Goal: Task Accomplishment & Management: Manage account settings

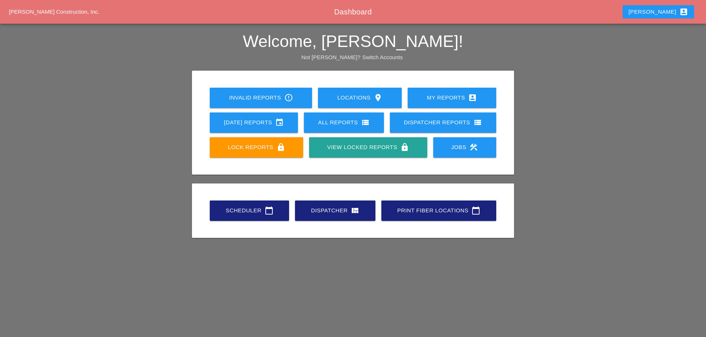
click at [228, 206] on link "Scheduler calendar_today" at bounding box center [249, 211] width 79 height 20
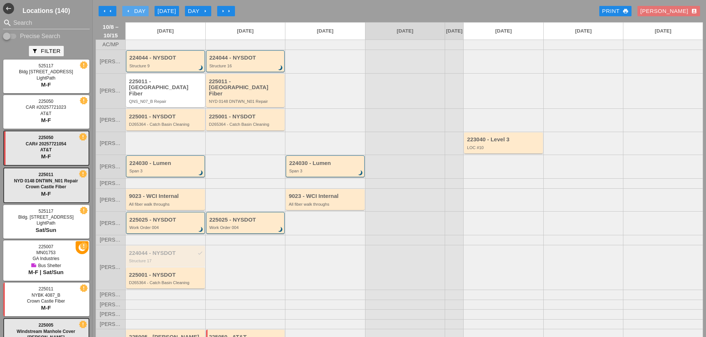
click at [131, 12] on icon "arrow_left" at bounding box center [128, 11] width 6 height 6
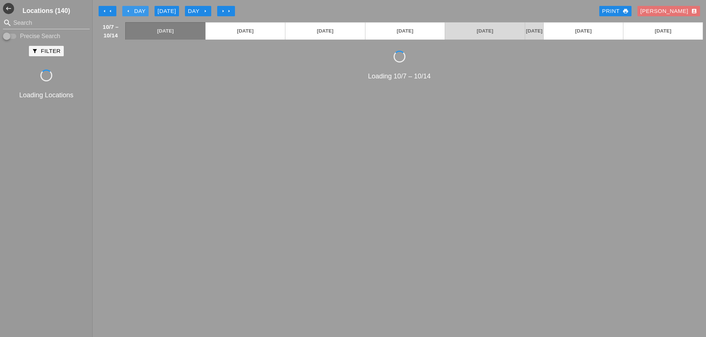
click at [131, 12] on icon "arrow_left" at bounding box center [128, 11] width 6 height 6
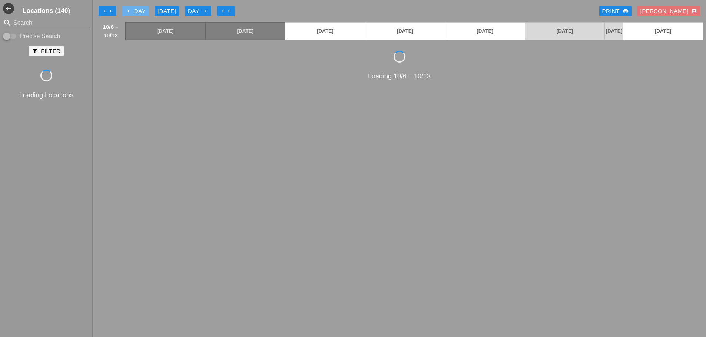
click at [131, 12] on icon "arrow_left" at bounding box center [128, 11] width 6 height 6
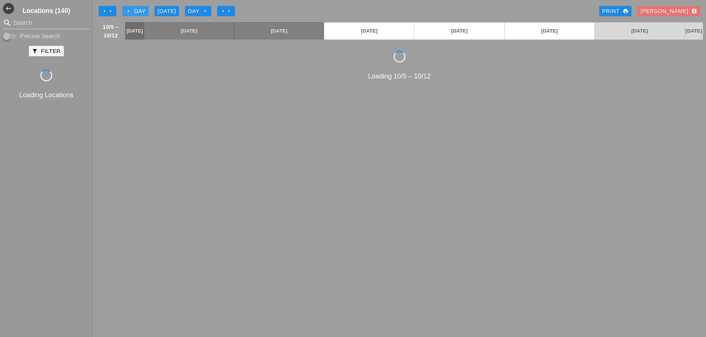
click at [131, 12] on icon "arrow_left" at bounding box center [128, 11] width 6 height 6
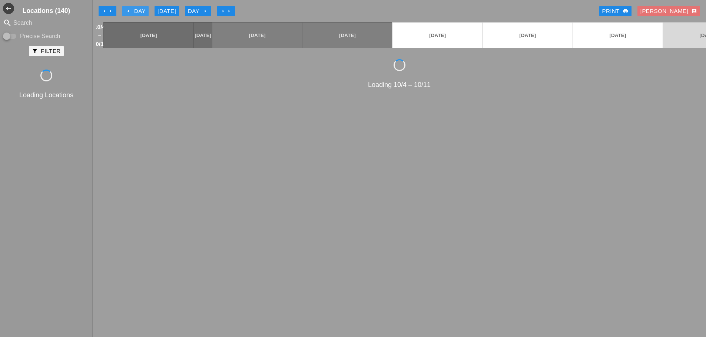
click at [131, 12] on icon "arrow_left" at bounding box center [128, 11] width 6 height 6
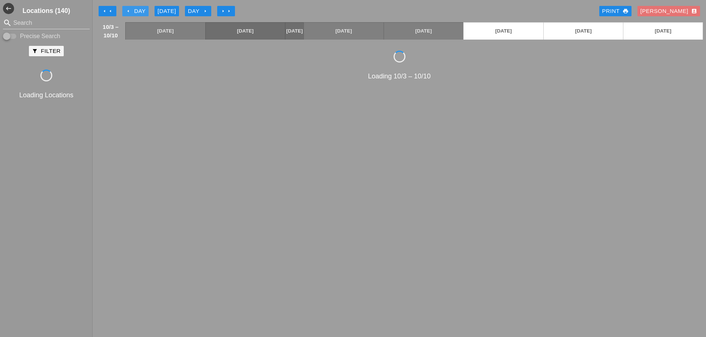
click at [131, 12] on icon "arrow_left" at bounding box center [128, 11] width 6 height 6
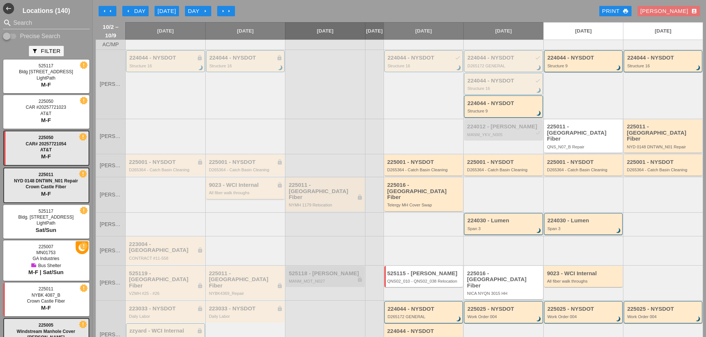
click at [237, 166] on div "225001 - NYSDOT lock D265364 - Catch Basin Cleaning" at bounding box center [246, 165] width 74 height 13
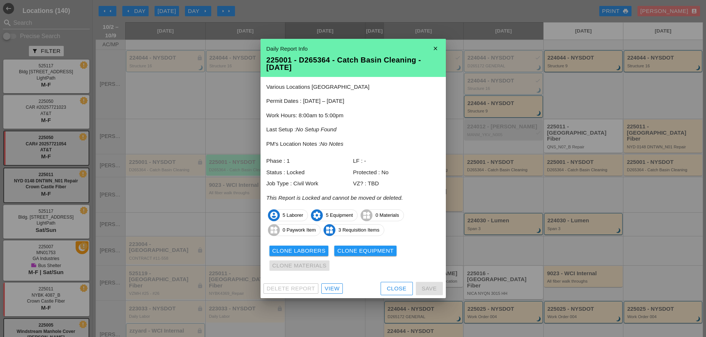
click at [338, 291] on div "View" at bounding box center [331, 289] width 15 height 9
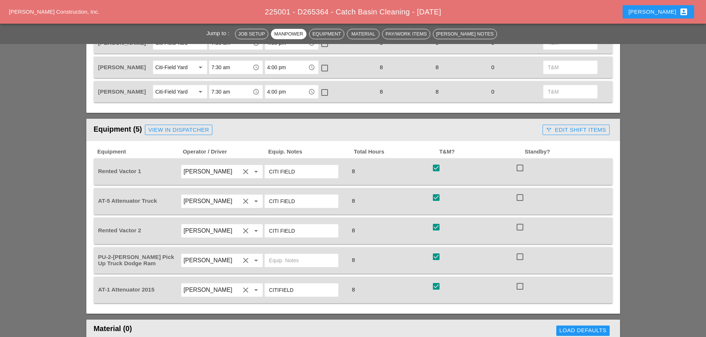
scroll to position [407, 0]
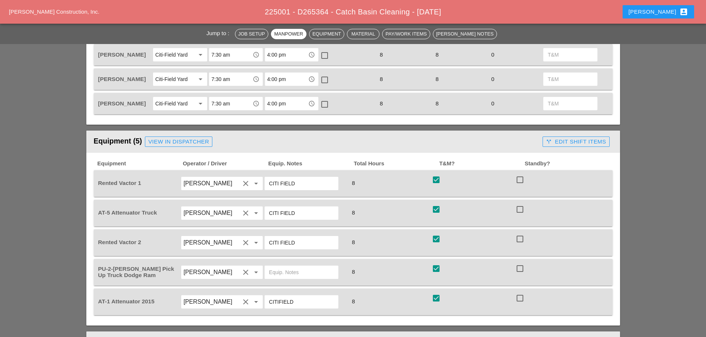
click at [572, 145] on div "call_split Edit Shift Items" at bounding box center [576, 142] width 60 height 9
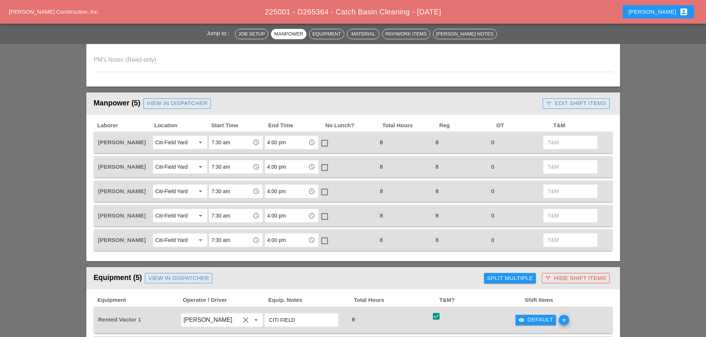
scroll to position [259, 0]
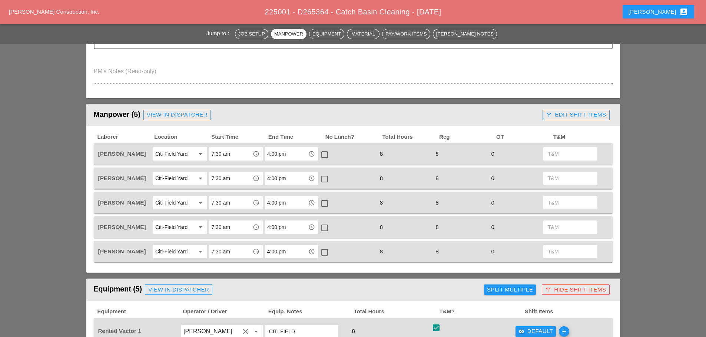
click at [556, 114] on div "call_split Edit Shift Items" at bounding box center [576, 115] width 60 height 9
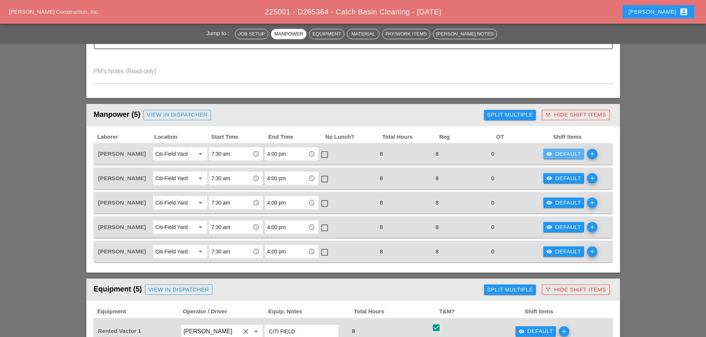
click at [577, 155] on div "visibility Default" at bounding box center [563, 154] width 35 height 9
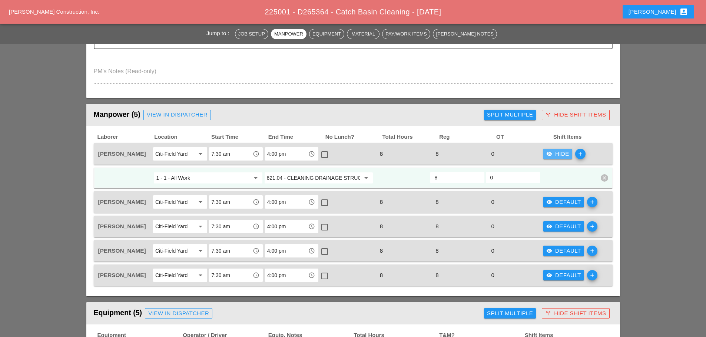
click at [564, 155] on div "visibility_off Hide" at bounding box center [557, 154] width 23 height 9
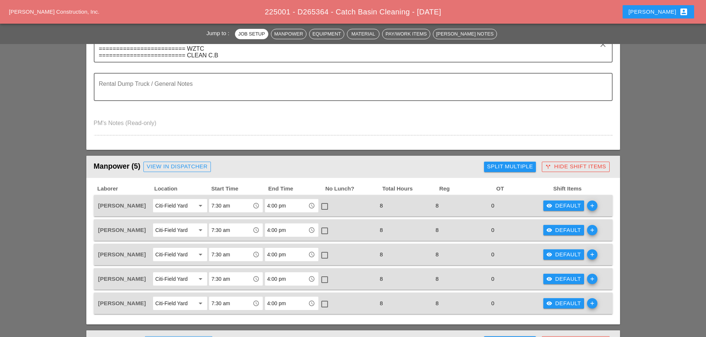
scroll to position [296, 0]
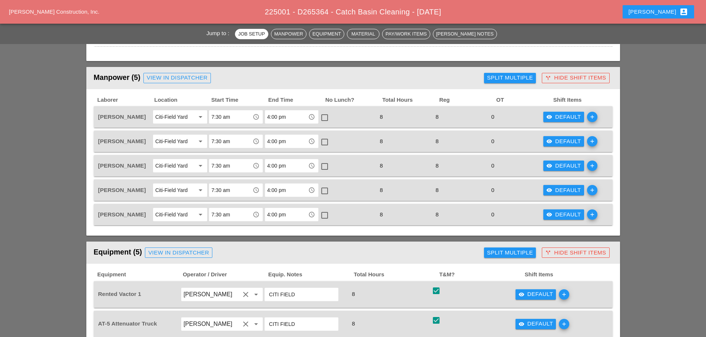
click at [561, 116] on div "visibility Default" at bounding box center [563, 117] width 35 height 9
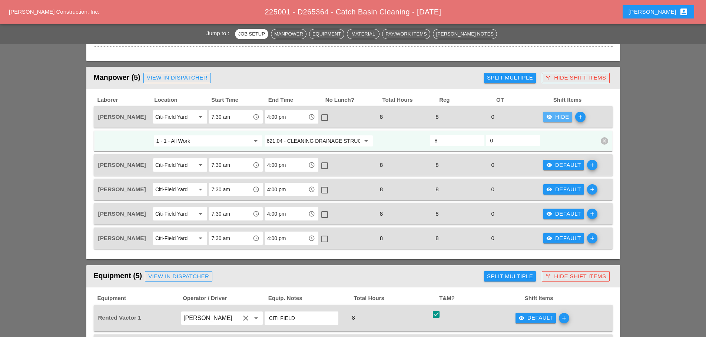
click at [561, 116] on div "visibility_off Hide" at bounding box center [557, 117] width 23 height 9
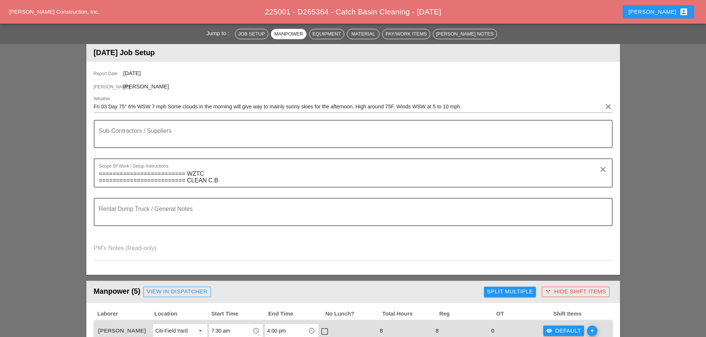
scroll to position [74, 0]
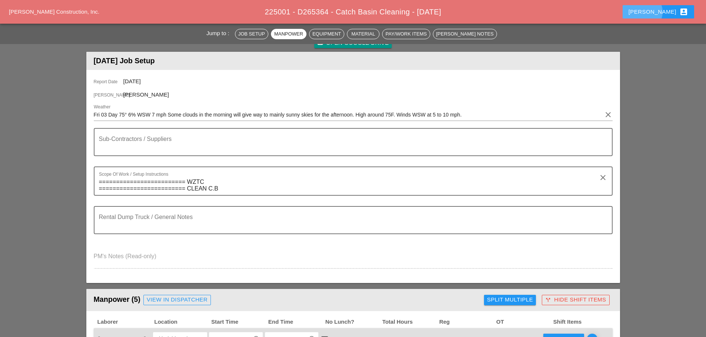
click at [675, 14] on div "Cindy account_box" at bounding box center [658, 11] width 60 height 9
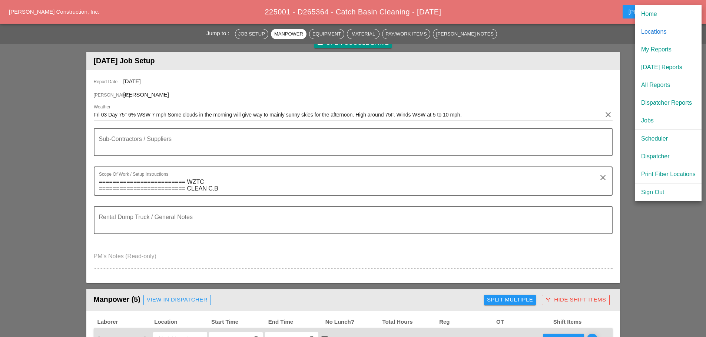
click at [551, 85] on div "Report Date 10/03/2025" at bounding box center [353, 81] width 518 height 9
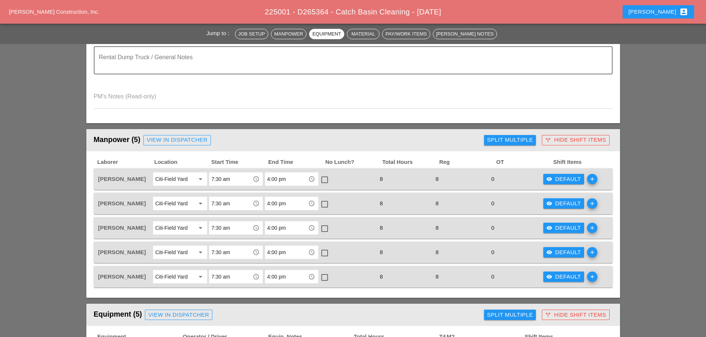
scroll to position [222, 0]
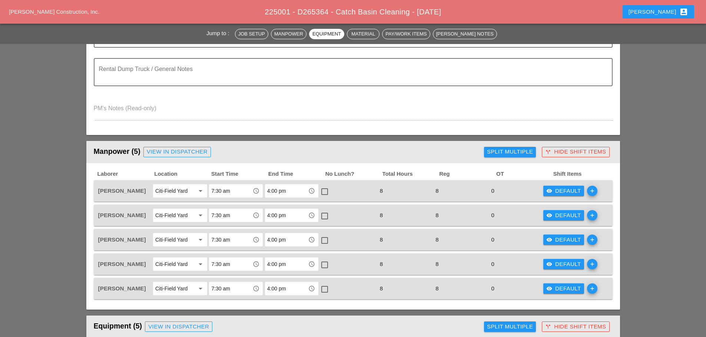
click at [680, 10] on icon "account_box" at bounding box center [683, 11] width 9 height 9
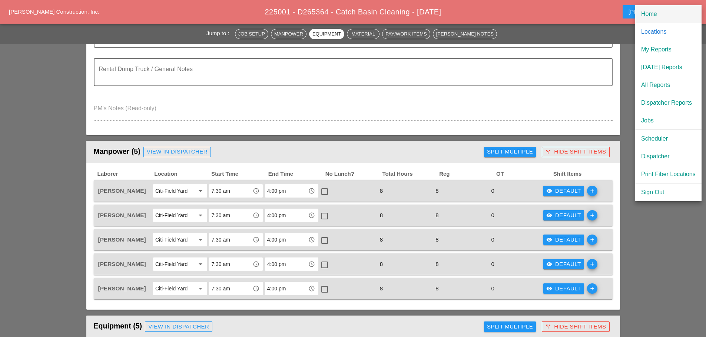
click at [656, 16] on div "Home" at bounding box center [668, 14] width 54 height 9
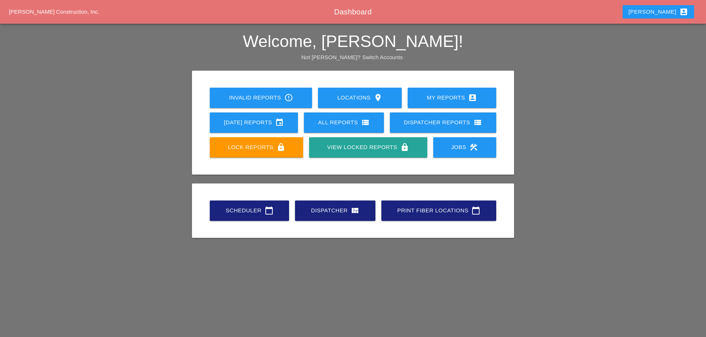
click at [251, 211] on div "Scheduler calendar_today" at bounding box center [249, 210] width 56 height 9
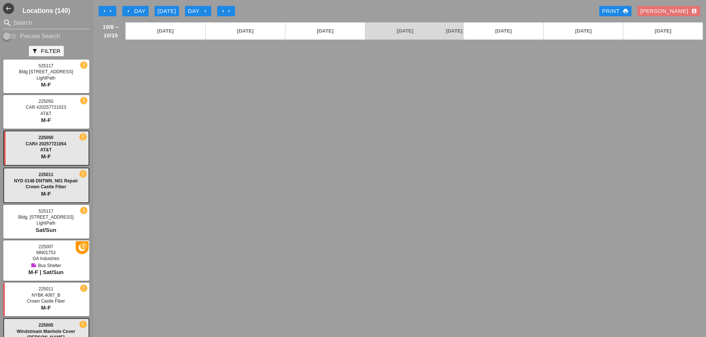
click at [128, 11] on icon "arrow_left" at bounding box center [128, 11] width 6 height 6
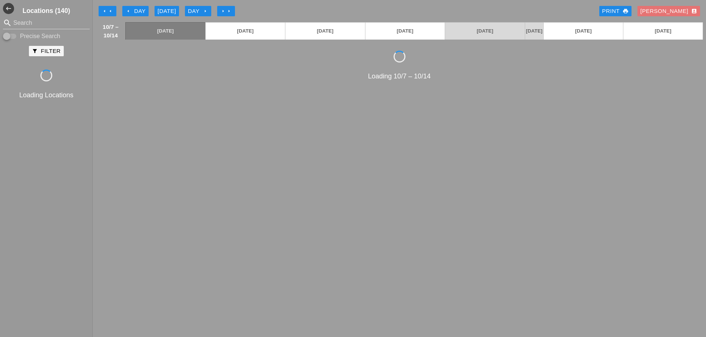
click at [128, 11] on icon "arrow_left" at bounding box center [128, 11] width 6 height 6
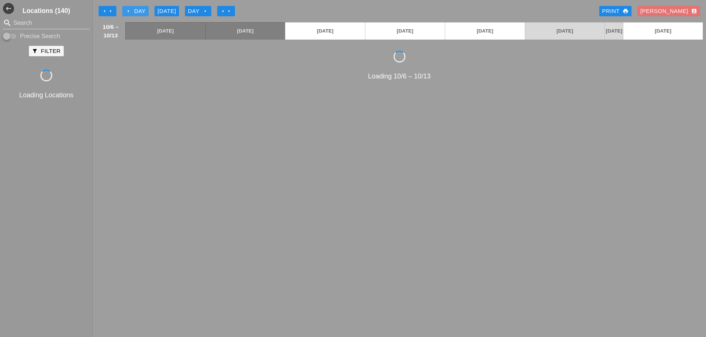
click at [128, 11] on icon "arrow_left" at bounding box center [128, 11] width 6 height 6
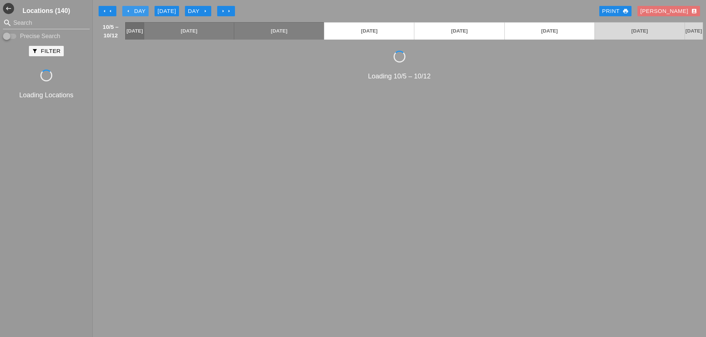
click at [128, 11] on icon "arrow_left" at bounding box center [128, 11] width 6 height 6
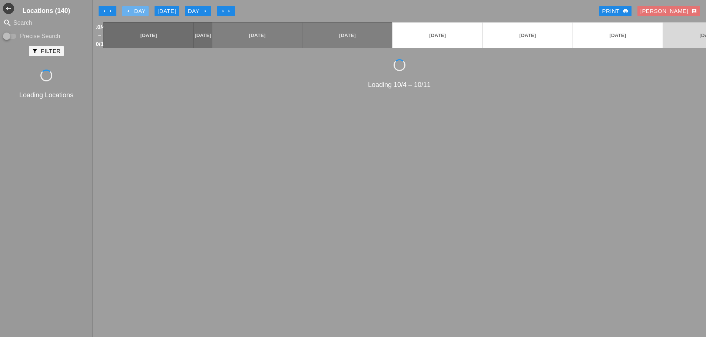
click at [128, 11] on icon "arrow_left" at bounding box center [128, 11] width 6 height 6
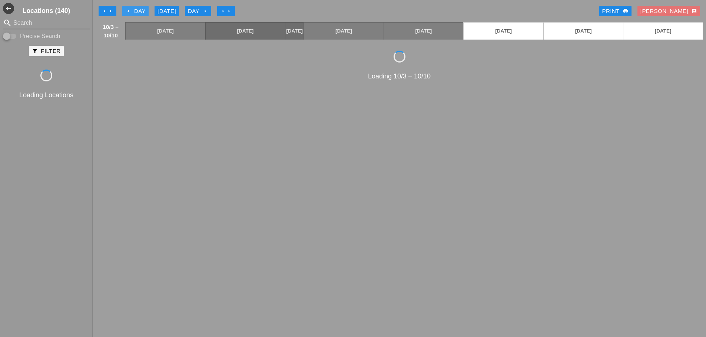
click at [128, 11] on icon "arrow_left" at bounding box center [128, 11] width 6 height 6
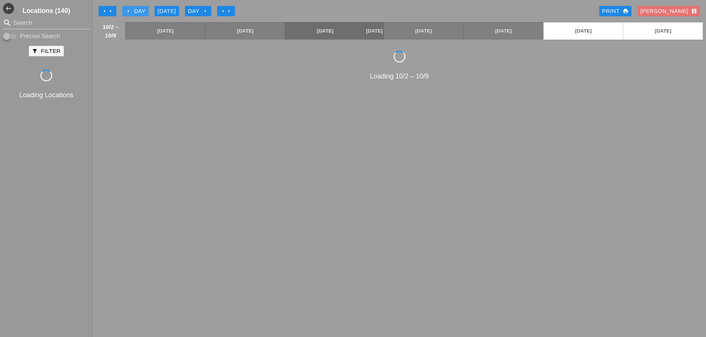
click at [128, 11] on icon "arrow_left" at bounding box center [128, 11] width 6 height 6
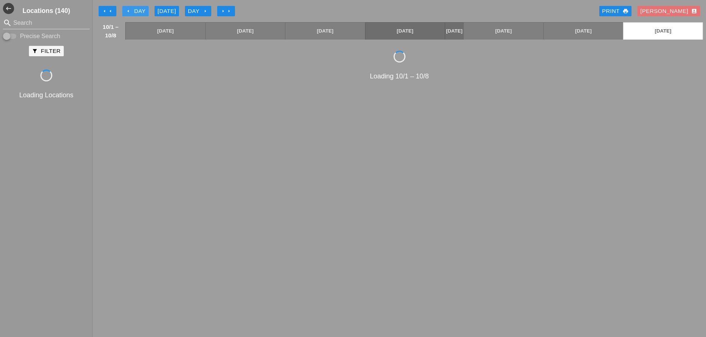
click at [128, 11] on icon "arrow_left" at bounding box center [128, 11] width 6 height 6
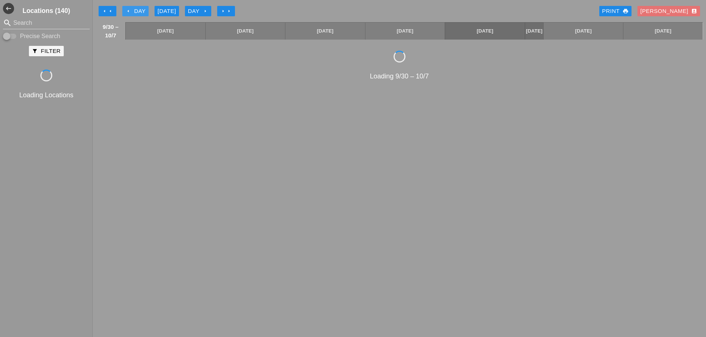
click at [128, 11] on icon "arrow_left" at bounding box center [128, 11] width 6 height 6
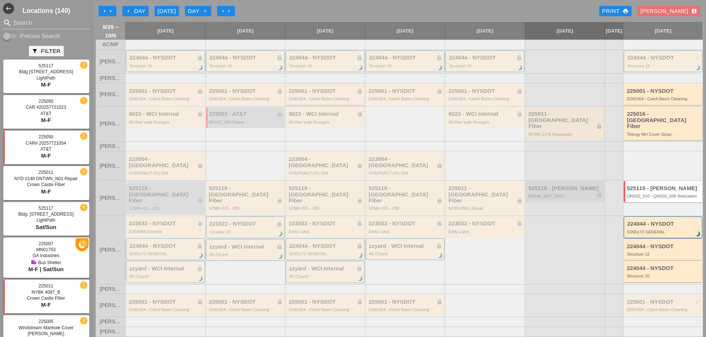
click at [311, 100] on div "225001 - NYSDOT lock D265364 - Catch Basin Cleaning" at bounding box center [325, 94] width 74 height 13
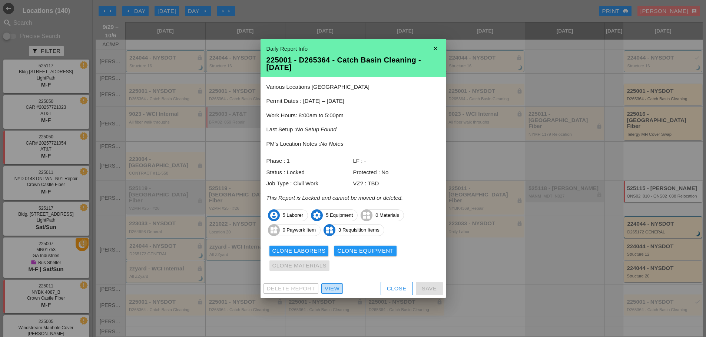
click at [338, 286] on div "View" at bounding box center [331, 289] width 15 height 9
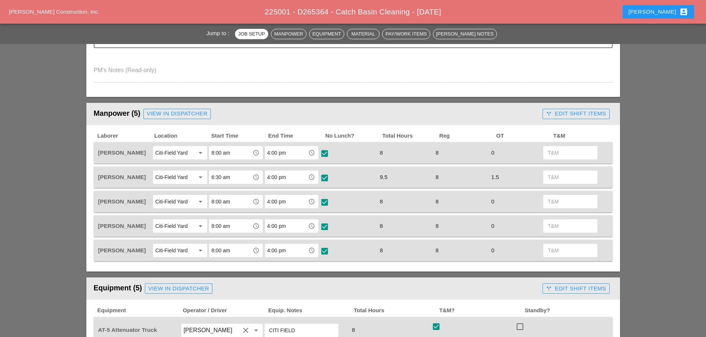
scroll to position [259, 0]
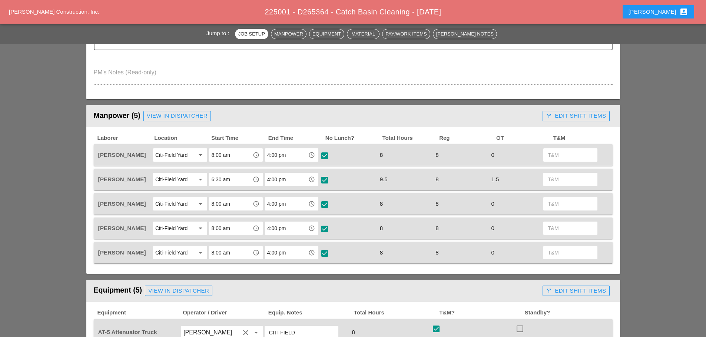
click at [556, 114] on div "call_split Edit Shift Items" at bounding box center [576, 116] width 60 height 9
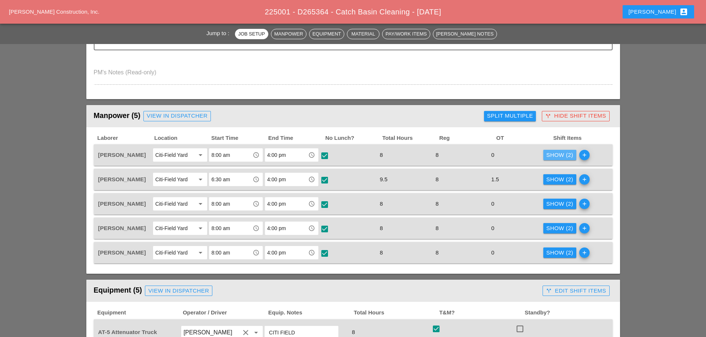
click at [555, 156] on div "Show (2)" at bounding box center [559, 155] width 27 height 9
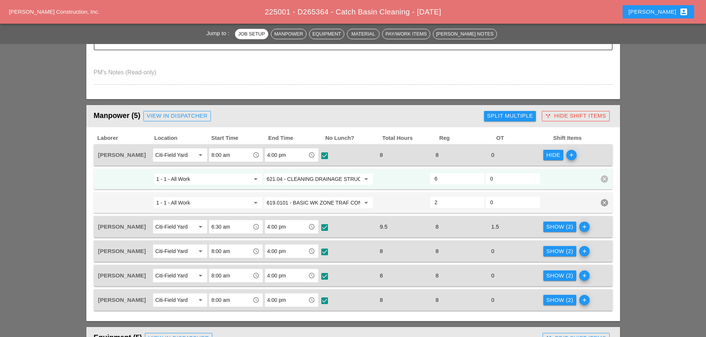
click at [555, 156] on div "Hide" at bounding box center [553, 155] width 14 height 9
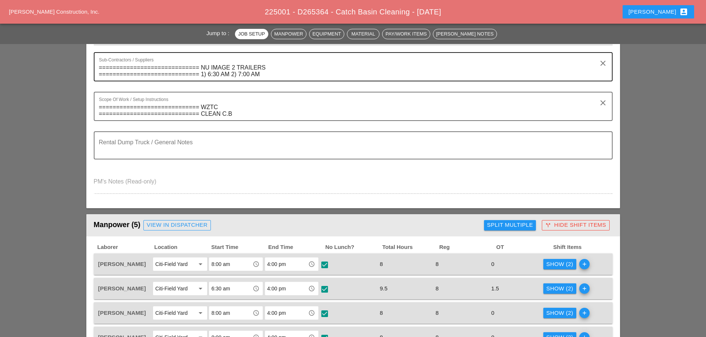
scroll to position [148, 0]
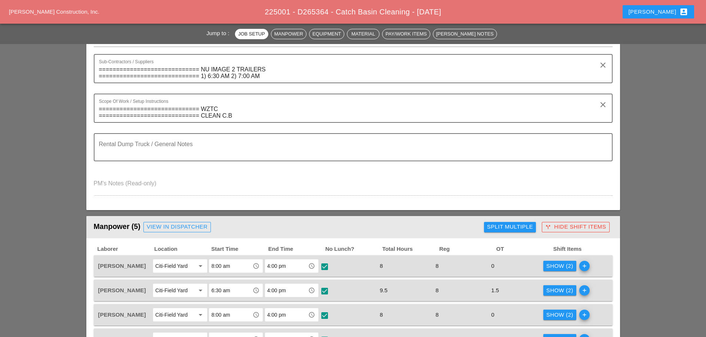
click at [670, 10] on div "Cindy account_box" at bounding box center [658, 11] width 60 height 9
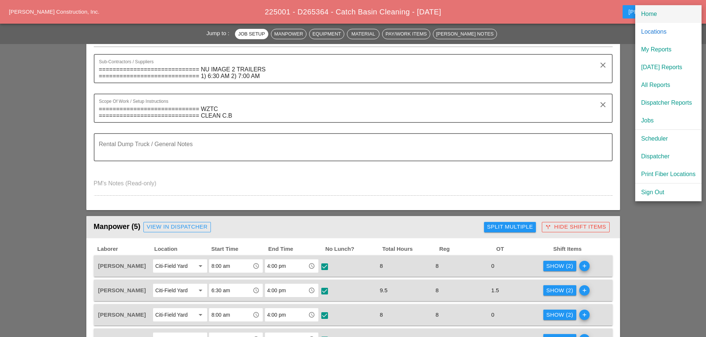
click at [645, 13] on div "Home" at bounding box center [668, 14] width 54 height 9
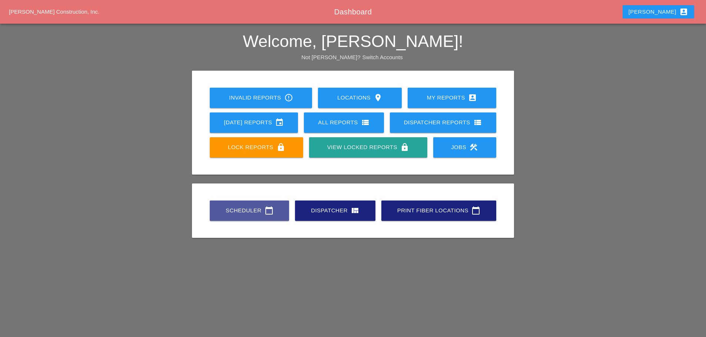
click at [246, 216] on link "Scheduler calendar_today" at bounding box center [249, 211] width 79 height 20
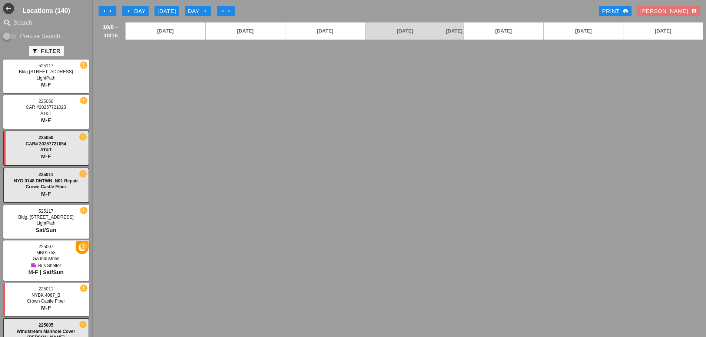
click at [129, 10] on icon "arrow_left" at bounding box center [128, 11] width 6 height 6
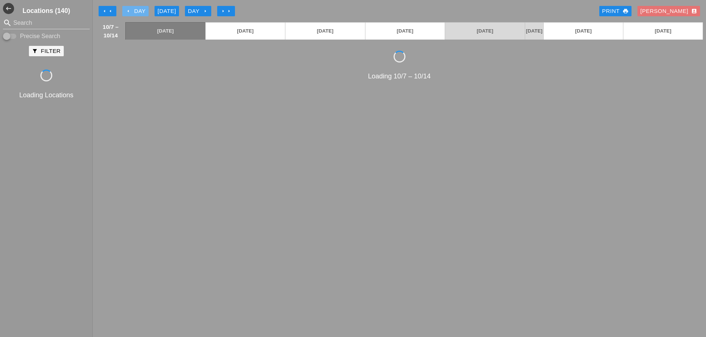
click at [129, 10] on icon "arrow_left" at bounding box center [128, 11] width 6 height 6
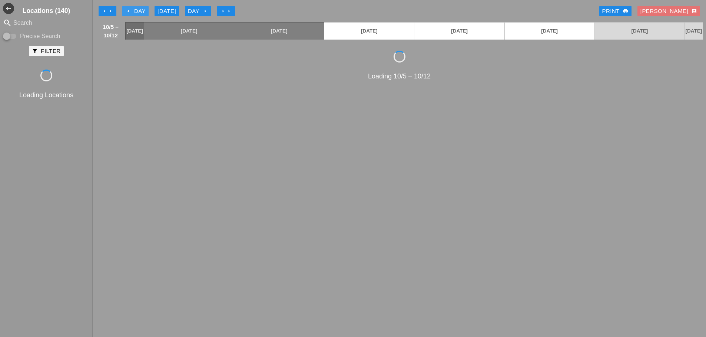
click at [129, 10] on icon "arrow_left" at bounding box center [128, 11] width 6 height 6
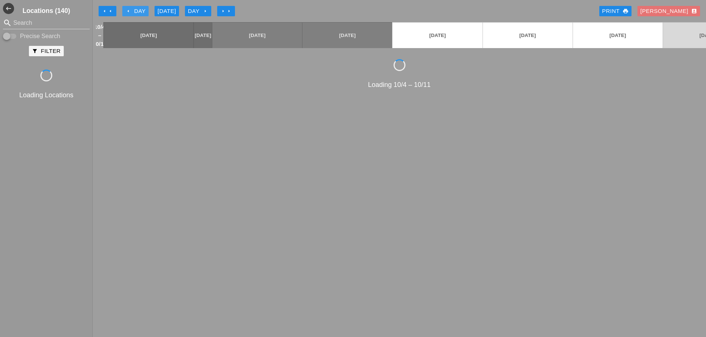
click at [129, 10] on icon "arrow_left" at bounding box center [128, 11] width 6 height 6
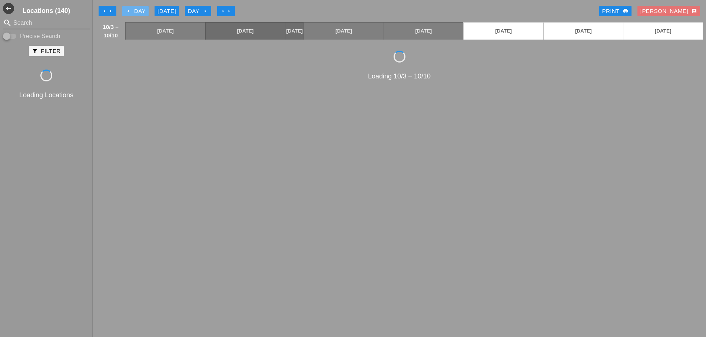
click at [129, 10] on icon "arrow_left" at bounding box center [128, 11] width 6 height 6
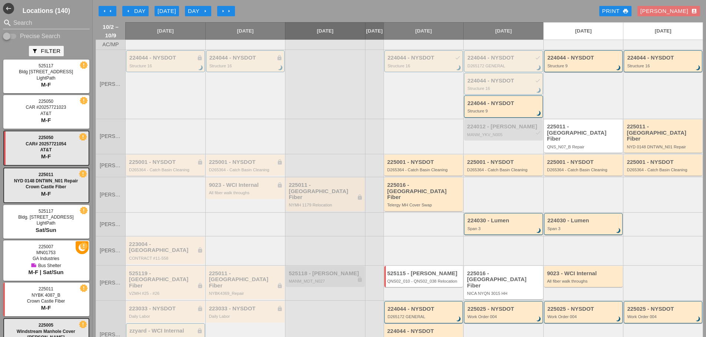
click at [149, 169] on div "D265364 - Catch Basin Cleaning" at bounding box center [166, 170] width 74 height 4
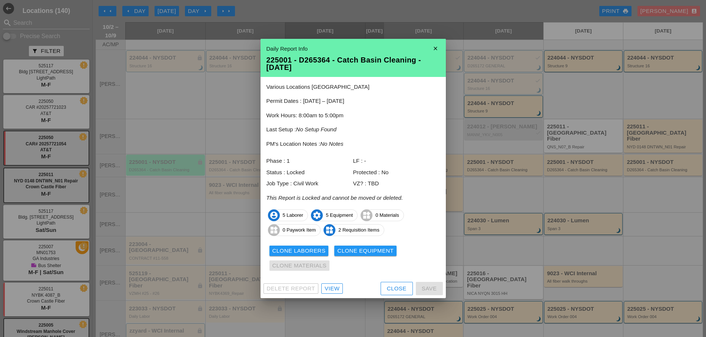
click at [333, 288] on div "View" at bounding box center [331, 289] width 15 height 9
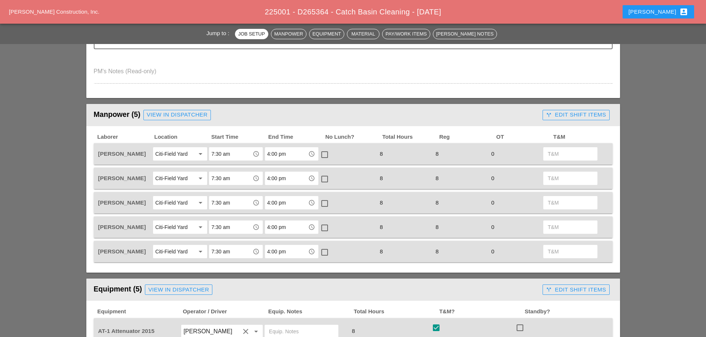
scroll to position [296, 0]
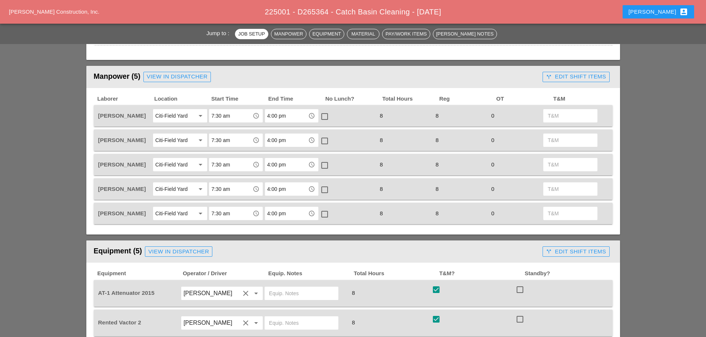
click at [568, 74] on div "call_split Edit Shift Items" at bounding box center [576, 77] width 60 height 9
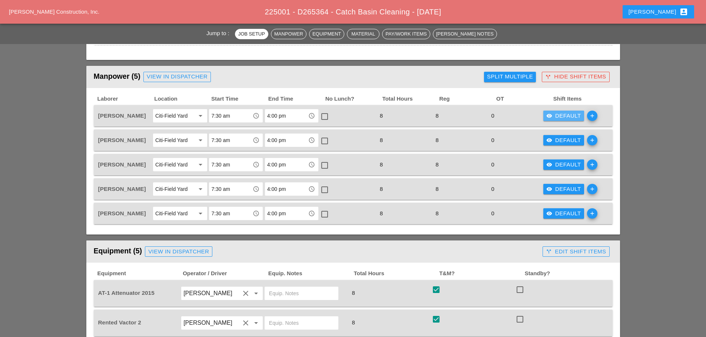
click at [560, 117] on div "visibility Default" at bounding box center [563, 116] width 35 height 9
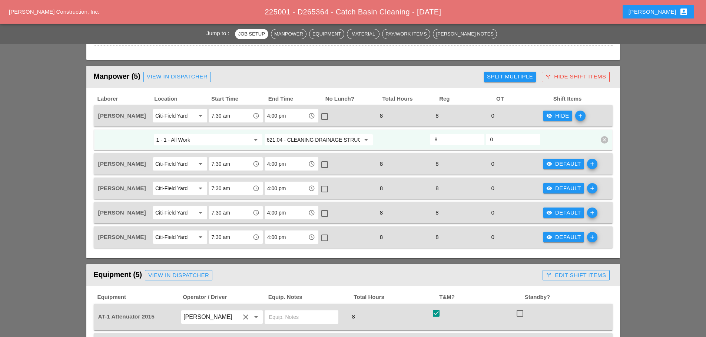
click at [565, 77] on div "call_split Hide Shift Items" at bounding box center [575, 77] width 61 height 9
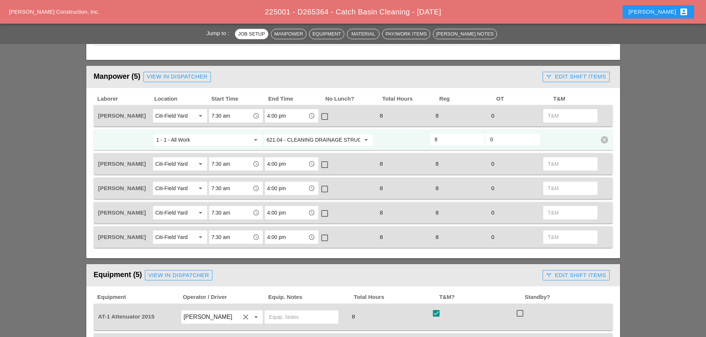
click at [557, 79] on div "call_split Edit Shift Items" at bounding box center [576, 77] width 60 height 9
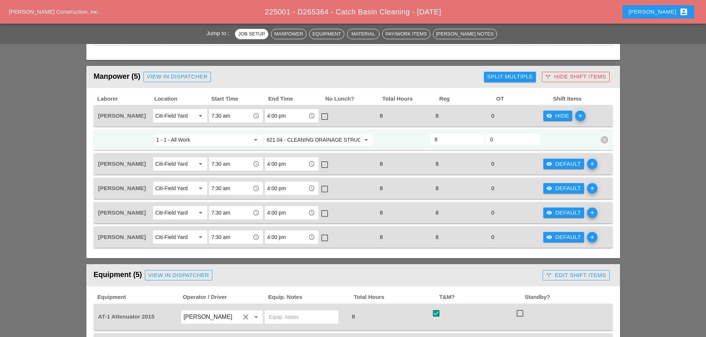
click at [519, 79] on div "Split Multiple" at bounding box center [510, 77] width 46 height 9
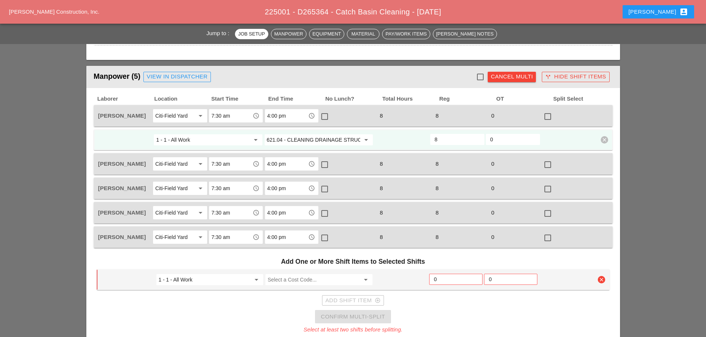
click at [236, 284] on input "1 - 1 - All Work" at bounding box center [205, 280] width 92 height 12
click at [236, 267] on h3 "Add One or More Shift Items to Selected Shifts" at bounding box center [353, 262] width 513 height 16
click at [288, 283] on input "Select a Cost Code..." at bounding box center [313, 280] width 92 height 12
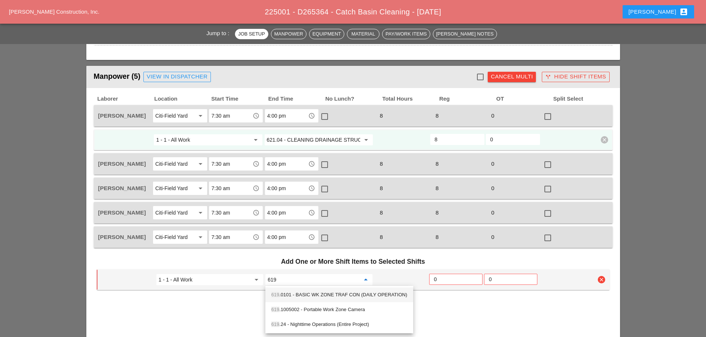
click at [287, 297] on div "619 .0101 - BASIC WK ZONE TRAF CON (DAILY OPERATION)" at bounding box center [339, 295] width 136 height 9
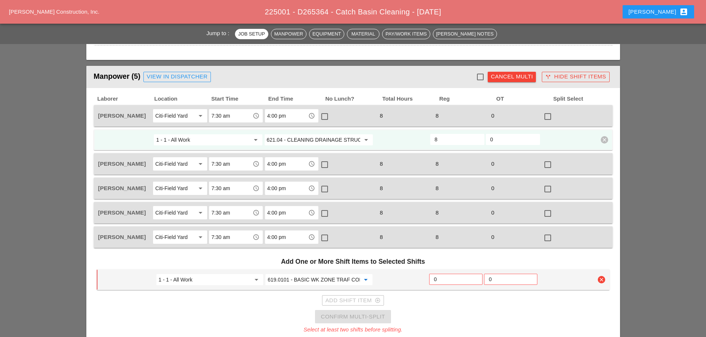
scroll to position [333, 0]
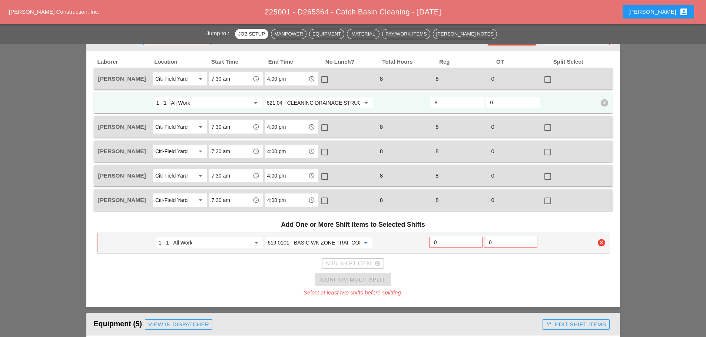
type input "619.0101 - BASIC WK ZONE TRAF CON (DAILY OPERATION)"
click at [445, 244] on input "0" at bounding box center [456, 243] width 44 height 12
type input "2"
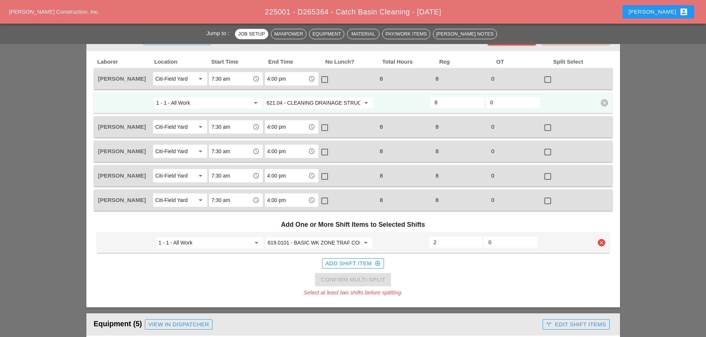
click at [547, 234] on div "1 - 1 - All Work arrow_drop_down 619.0101 - BASIC WK ZONE TRAF CON (DAILY OPERA…" at bounding box center [353, 243] width 513 height 21
click at [367, 264] on div "Add Shift Item add_circle_outline" at bounding box center [352, 264] width 55 height 9
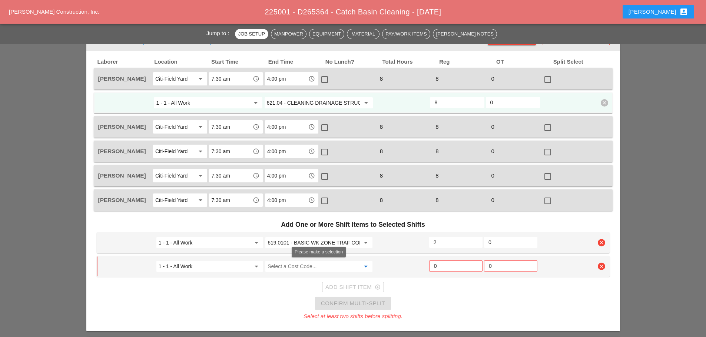
click at [311, 270] on input "Select a Cost Code..." at bounding box center [313, 267] width 92 height 12
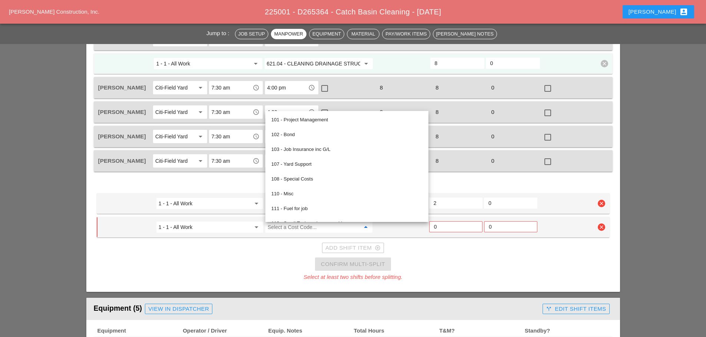
scroll to position [407, 0]
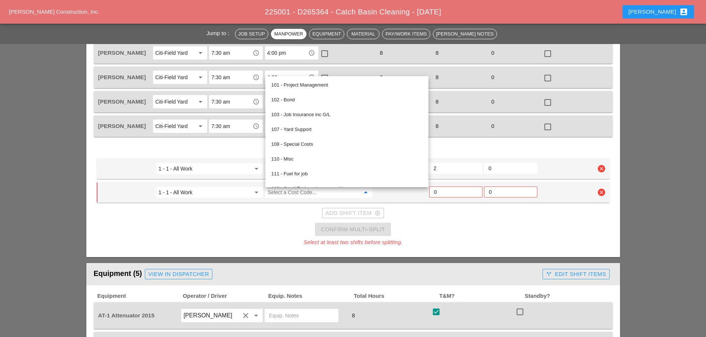
click at [603, 194] on icon "clear" at bounding box center [600, 192] width 7 height 7
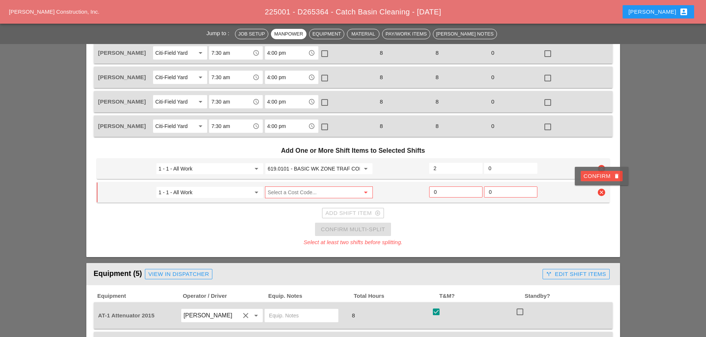
click at [601, 176] on div "Confirm delete" at bounding box center [601, 176] width 36 height 9
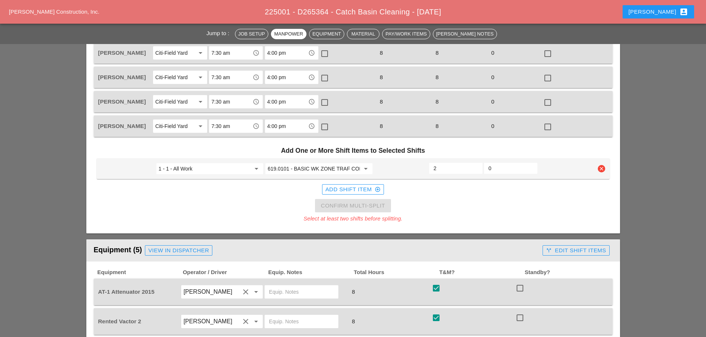
click at [414, 205] on div "Add One or More Shift Items to Selected Shifts 1 - 1 - All Work arrow_drop_down…" at bounding box center [353, 183] width 518 height 86
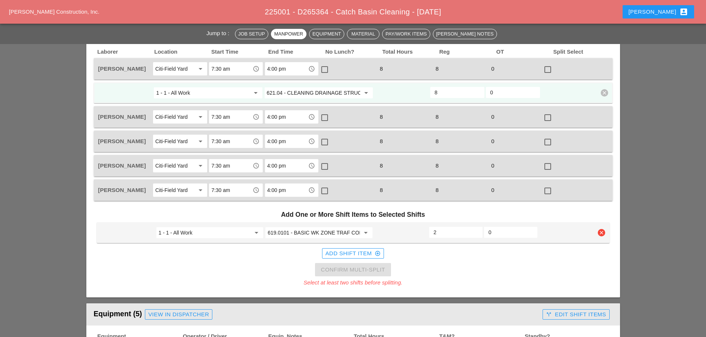
scroll to position [333, 0]
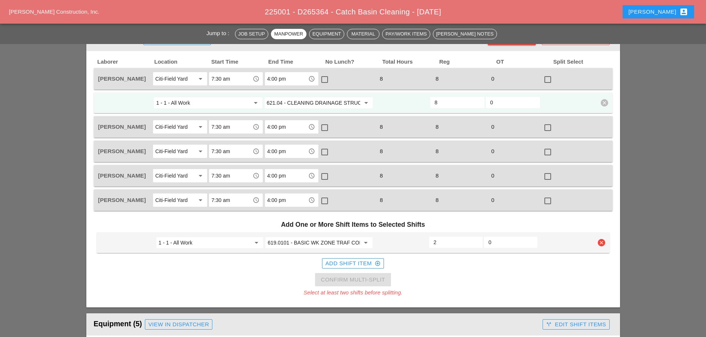
click at [354, 266] on div "Add Shift Item add_circle_outline" at bounding box center [352, 264] width 55 height 9
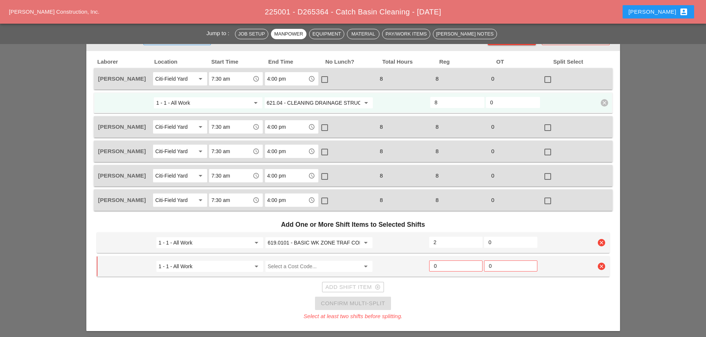
click at [603, 263] on icon "clear" at bounding box center [600, 266] width 7 height 7
click at [617, 232] on div "Laborer Location Start Time End Time No Lunch? Total Hours Reg OT Split Select …" at bounding box center [352, 191] width 533 height 280
click at [610, 254] on div "Confirm delete" at bounding box center [601, 250] width 36 height 9
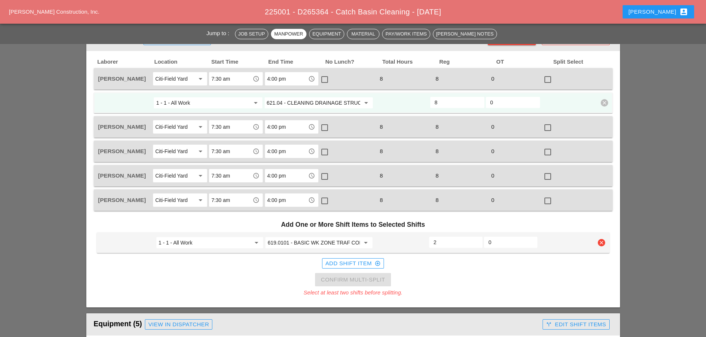
click at [544, 231] on h3 "Add One or More Shift Items to Selected Shifts" at bounding box center [353, 225] width 513 height 16
click at [574, 241] on div at bounding box center [565, 242] width 55 height 13
click at [494, 278] on div "Add One or More Shift Items to Selected Shifts 1 - 1 - All Work arrow_drop_down…" at bounding box center [353, 257] width 518 height 86
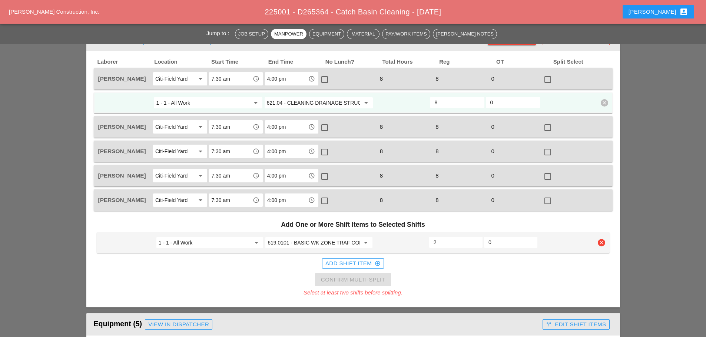
click at [444, 269] on div "Add Shift Item add_circle_outline" at bounding box center [353, 263] width 513 height 15
click at [343, 261] on div "Add Shift Item add_circle_outline" at bounding box center [352, 264] width 55 height 9
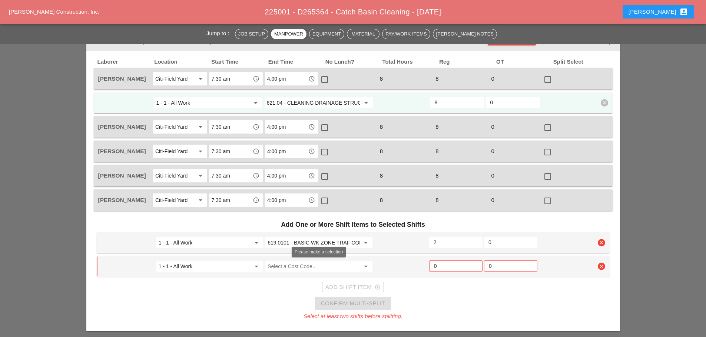
click at [297, 268] on input "Select a Cost Code..." at bounding box center [313, 267] width 92 height 12
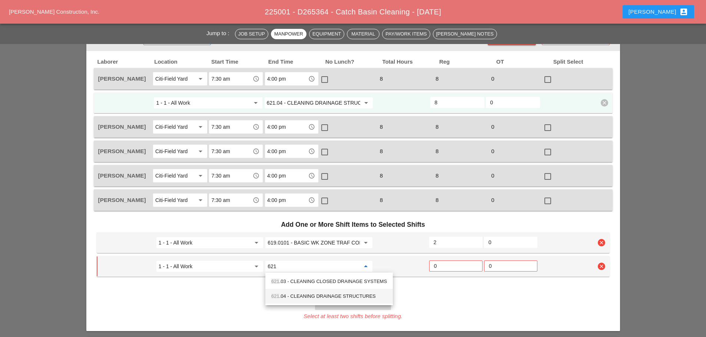
click at [300, 295] on div "621 .04 - CLEANING DRAINAGE STRUCTURES" at bounding box center [329, 296] width 116 height 9
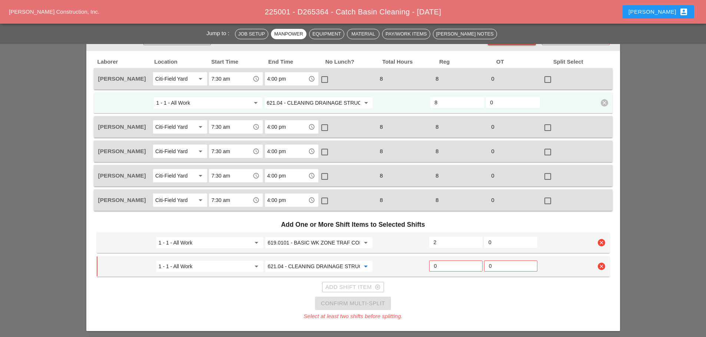
type input "621.04 - CLEANING DRAINAGE STRUCTURES"
click at [438, 267] on input "0" at bounding box center [456, 266] width 44 height 12
click at [367, 285] on div "Add Shift Item add_circle_outline" at bounding box center [352, 287] width 55 height 9
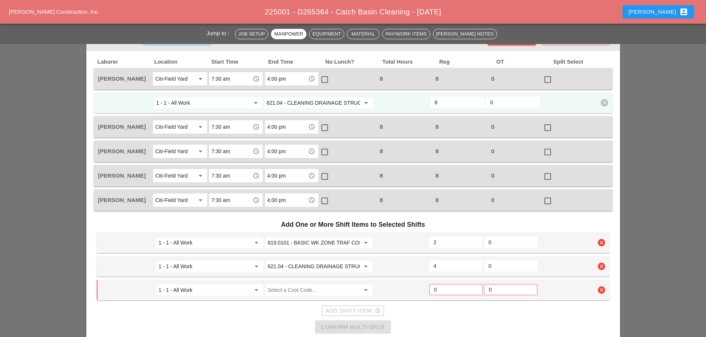
click at [246, 295] on input "1 - 1 - All Work" at bounding box center [205, 290] width 92 height 12
click at [600, 290] on icon "clear" at bounding box center [600, 290] width 7 height 7
click at [593, 274] on div "Confirm delete" at bounding box center [601, 274] width 36 height 9
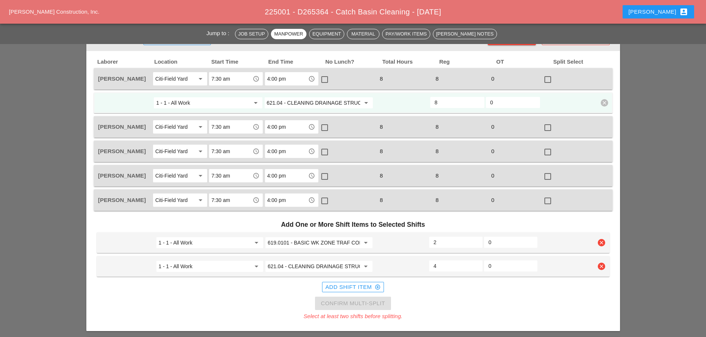
click at [426, 265] on div at bounding box center [400, 266] width 55 height 13
click at [453, 266] on input "4" at bounding box center [455, 266] width 44 height 12
type input "6"
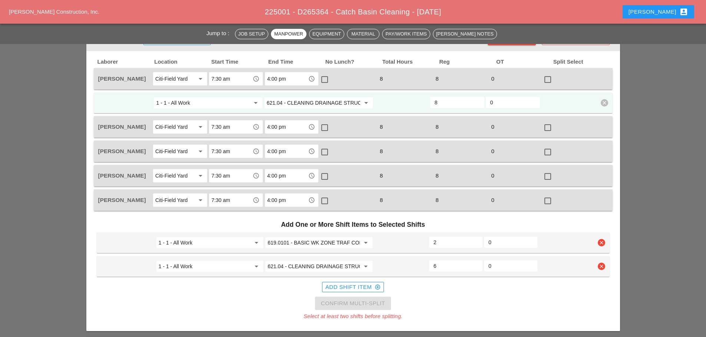
click at [448, 295] on div "Add One or More Shift Items to Selected Shifts 1 - 1 - All Work arrow_drop_down…" at bounding box center [353, 269] width 518 height 110
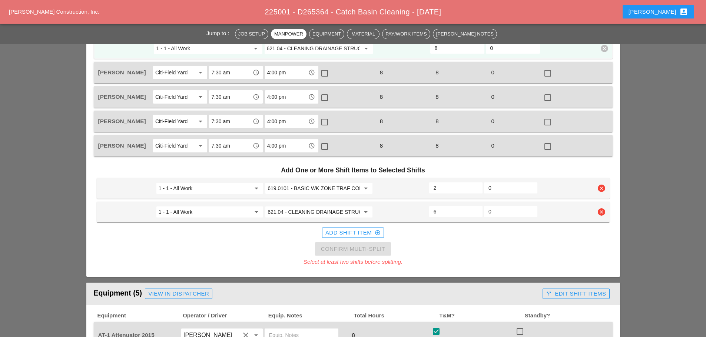
scroll to position [407, 0]
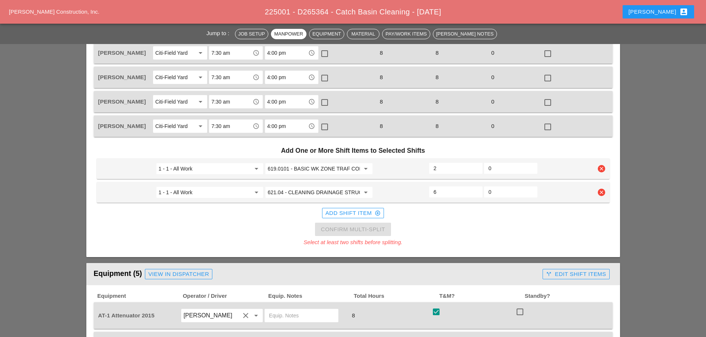
click at [459, 231] on div "Add One or More Shift Items to Selected Shifts 1 - 1 - All Work arrow_drop_down…" at bounding box center [353, 195] width 518 height 110
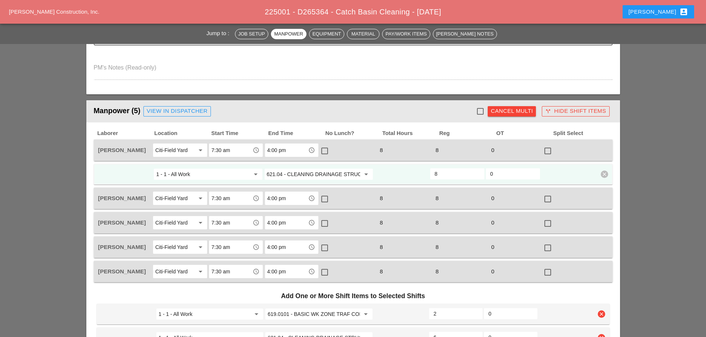
scroll to position [259, 0]
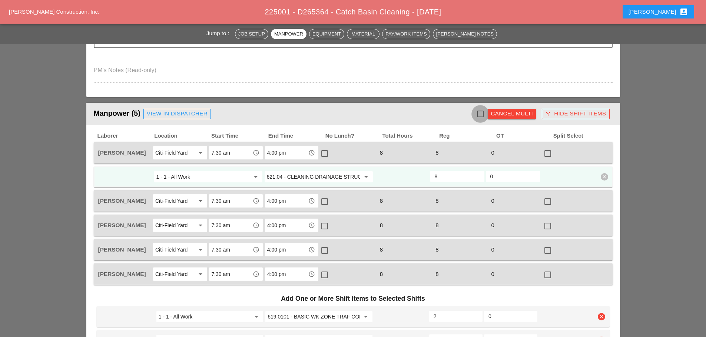
click at [480, 115] on div at bounding box center [480, 114] width 13 height 13
checkbox input "true"
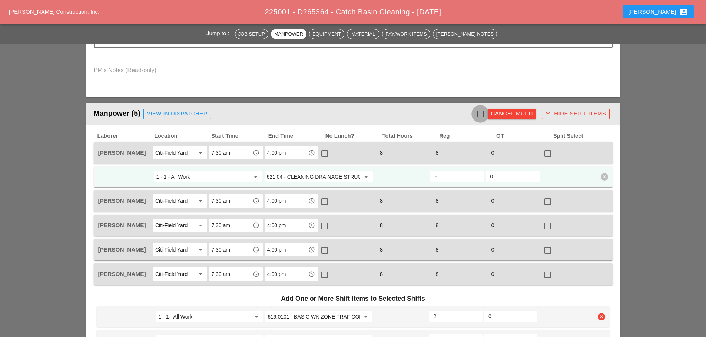
checkbox input "true"
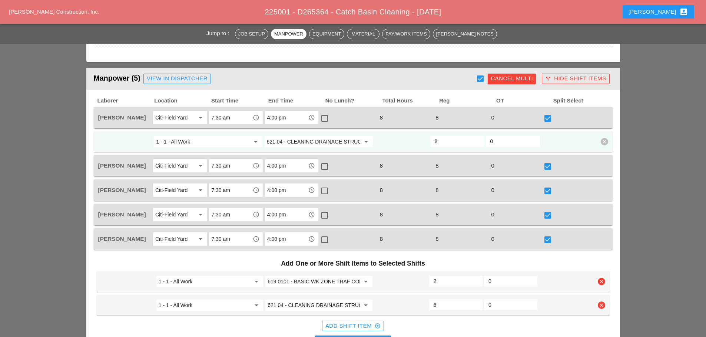
scroll to position [333, 0]
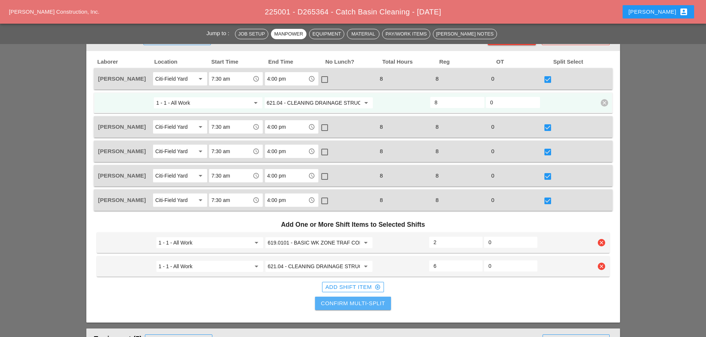
click at [343, 304] on div "Confirm Multi-Split" at bounding box center [353, 304] width 64 height 9
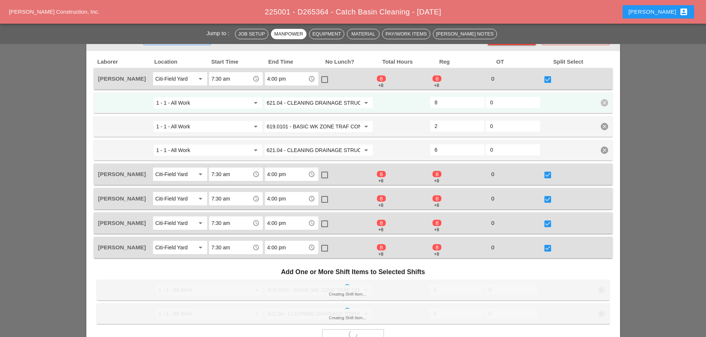
checkbox input "false"
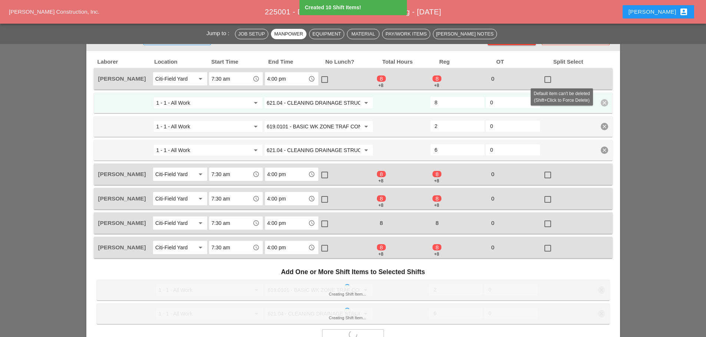
type input "0"
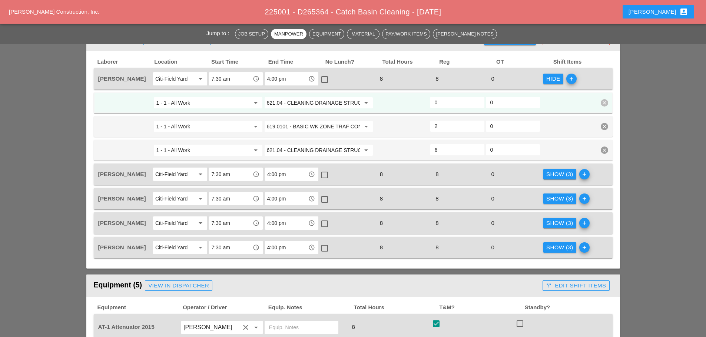
click at [553, 78] on div "Hide" at bounding box center [553, 79] width 14 height 9
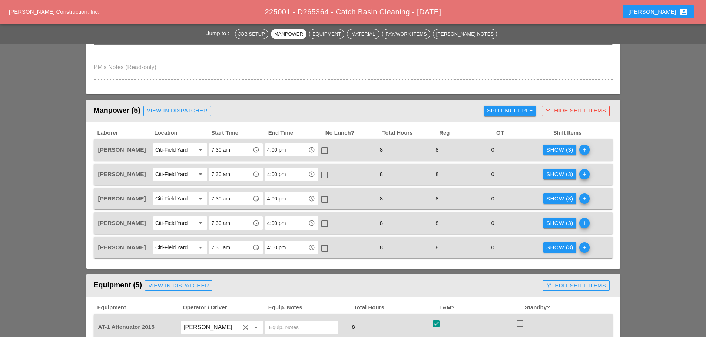
scroll to position [259, 0]
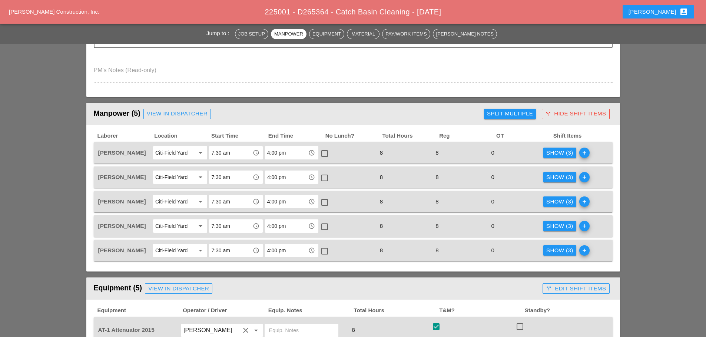
click at [572, 117] on div "call_split Hide Shift Items" at bounding box center [575, 114] width 61 height 9
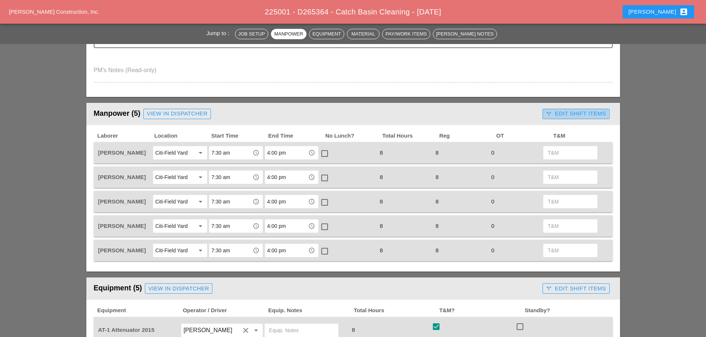
click at [572, 117] on div "call_split Edit Shift Items" at bounding box center [576, 114] width 60 height 9
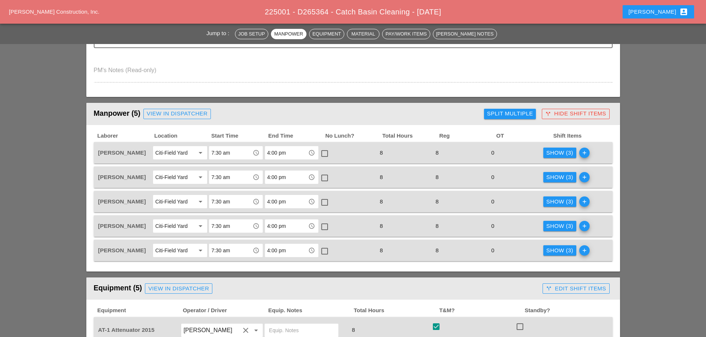
click at [554, 151] on div "Show (3)" at bounding box center [559, 153] width 27 height 9
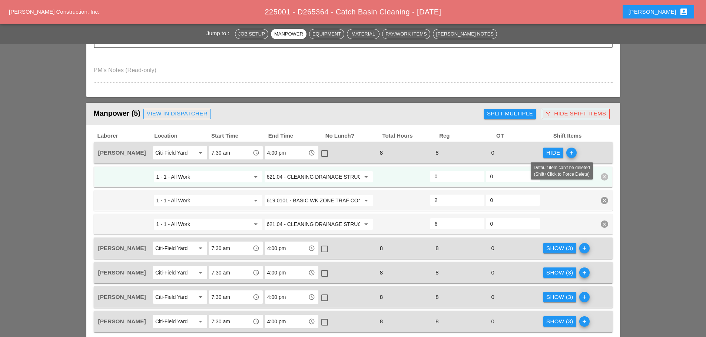
click at [605, 177] on icon "clear" at bounding box center [603, 176] width 7 height 7
click at [606, 156] on div "Confirm delete" at bounding box center [604, 160] width 36 height 9
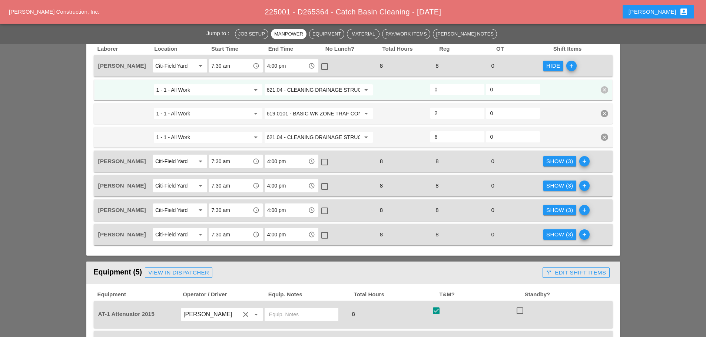
scroll to position [333, 0]
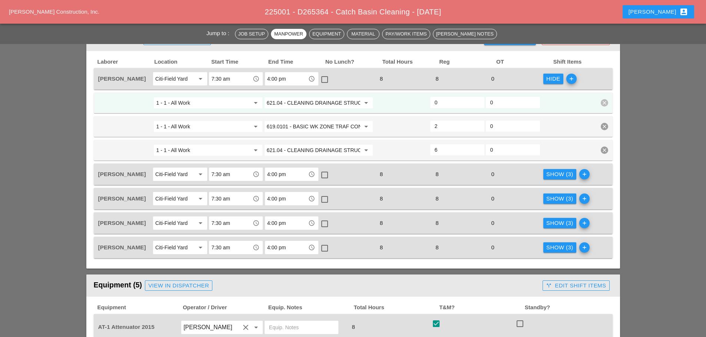
click at [584, 174] on icon "add" at bounding box center [584, 174] width 10 height 10
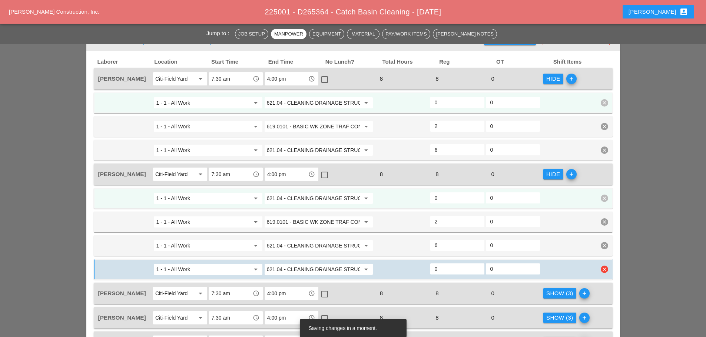
click at [601, 273] on icon "clear" at bounding box center [603, 269] width 7 height 7
click at [591, 249] on div "Confirm delete" at bounding box center [604, 253] width 36 height 9
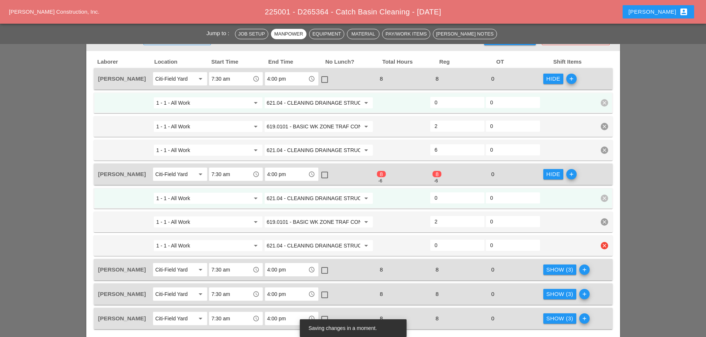
click at [601, 245] on icon "clear" at bounding box center [603, 245] width 7 height 7
click at [446, 199] on input "0" at bounding box center [456, 198] width 45 height 12
type input "6"
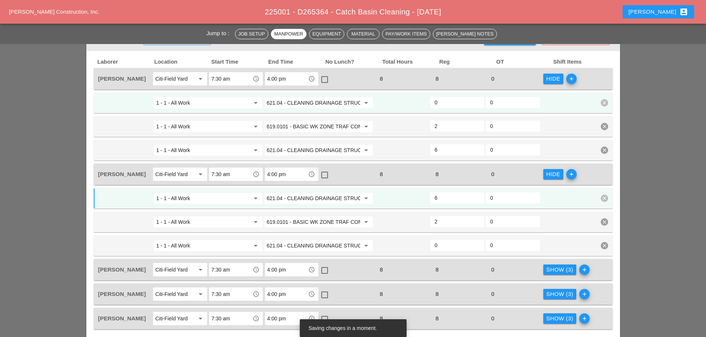
click at [570, 200] on div at bounding box center [568, 198] width 56 height 13
click at [571, 199] on div at bounding box center [568, 198] width 56 height 13
click at [603, 100] on icon "clear" at bounding box center [603, 102] width 7 height 7
click at [594, 84] on div "Confirm delete" at bounding box center [604, 86] width 36 height 9
click at [604, 101] on icon "clear" at bounding box center [603, 102] width 7 height 7
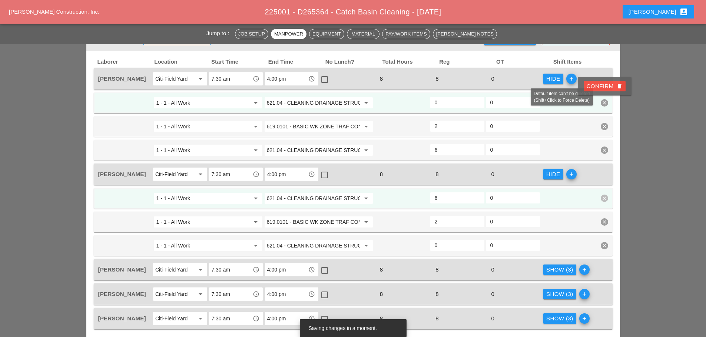
click at [603, 87] on div "Confirm delete" at bounding box center [604, 86] width 36 height 9
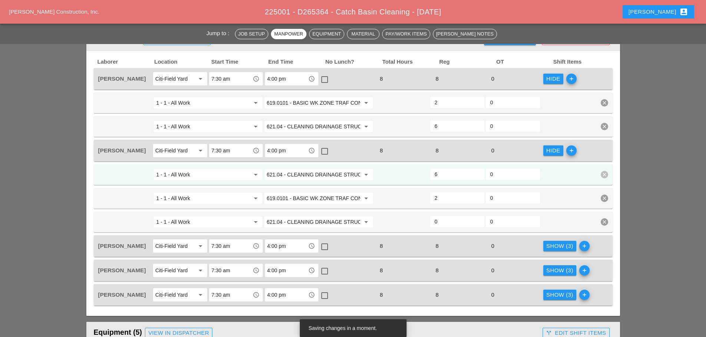
click at [565, 174] on div at bounding box center [568, 174] width 56 height 13
click at [604, 223] on icon "clear" at bounding box center [603, 222] width 7 height 7
click at [601, 204] on div "Confirm delete" at bounding box center [604, 205] width 36 height 9
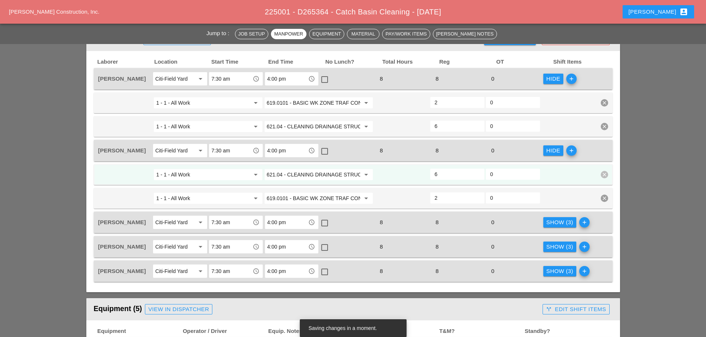
click at [553, 76] on div "Hide" at bounding box center [553, 79] width 14 height 9
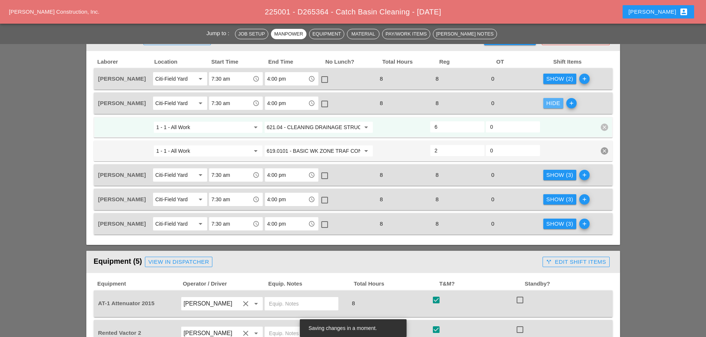
click at [548, 100] on div "Hide" at bounding box center [553, 103] width 14 height 9
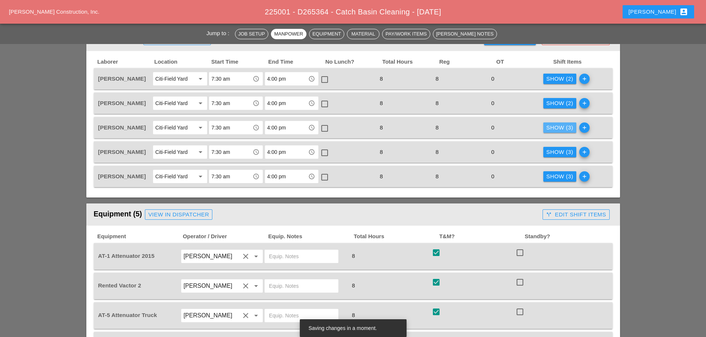
click at [555, 127] on div "Show (3)" at bounding box center [559, 128] width 27 height 9
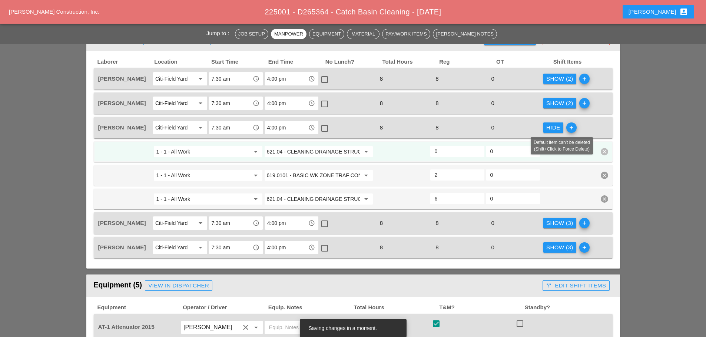
click at [604, 151] on icon "clear" at bounding box center [603, 151] width 7 height 7
click at [599, 133] on div "Confirm delete" at bounding box center [604, 135] width 36 height 9
click at [604, 136] on div "Confirm delete" at bounding box center [604, 135] width 36 height 9
click at [604, 155] on icon "clear" at bounding box center [603, 151] width 7 height 7
click at [601, 137] on div "Confirm delete" at bounding box center [604, 135] width 36 height 9
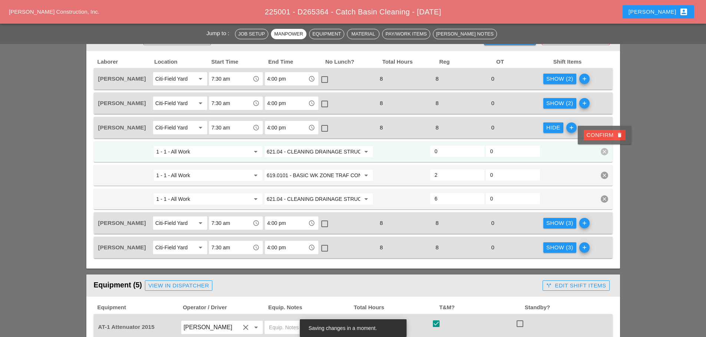
click at [575, 161] on div "1 - 1 - All Work arrow_drop_down 621.04 - CLEANING DRAINAGE STRUCTURES arrow_dr…" at bounding box center [353, 151] width 518 height 21
click at [591, 156] on div at bounding box center [568, 151] width 56 height 13
click at [598, 152] on div "1 - 1 - All Work arrow_drop_down 621.04 - CLEANING DRAINAGE STRUCTURES arrow_dr…" at bounding box center [353, 151] width 518 height 21
click at [602, 152] on icon "clear" at bounding box center [603, 151] width 7 height 7
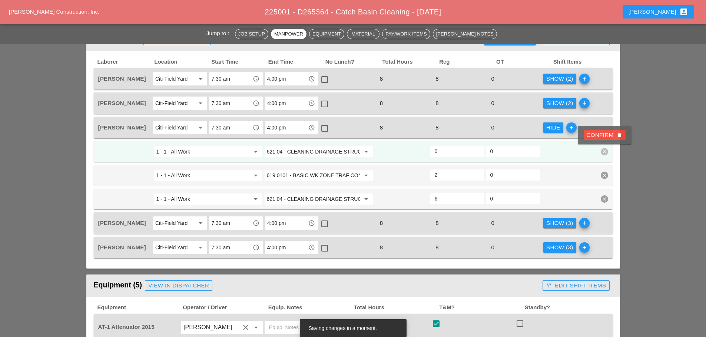
click at [596, 132] on div "Confirm delete" at bounding box center [604, 135] width 36 height 9
click at [602, 136] on div "Confirm delete" at bounding box center [604, 135] width 36 height 9
click at [554, 128] on div "Hide" at bounding box center [553, 128] width 14 height 9
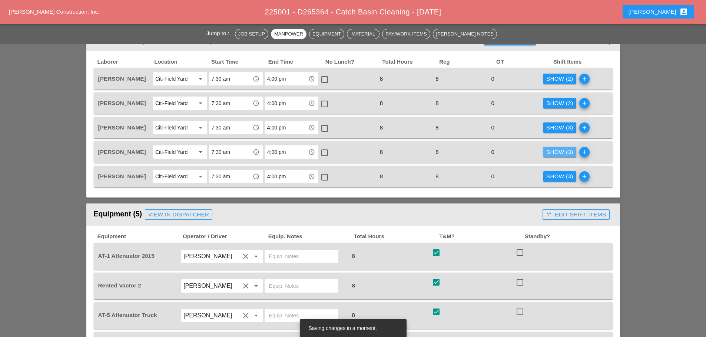
click at [567, 152] on div "Show (3)" at bounding box center [559, 152] width 27 height 9
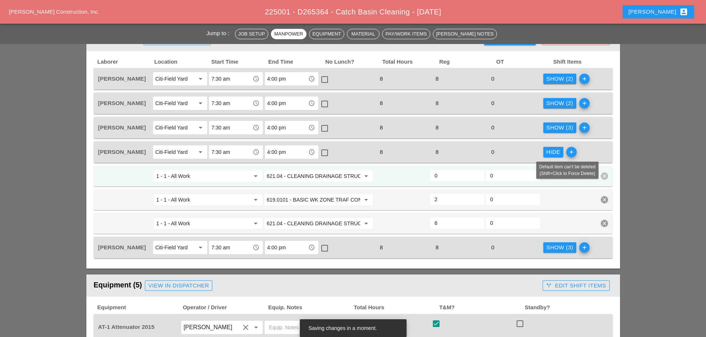
click at [602, 174] on icon "clear" at bounding box center [603, 176] width 7 height 7
click at [591, 160] on div "Confirm delete" at bounding box center [604, 160] width 36 height 9
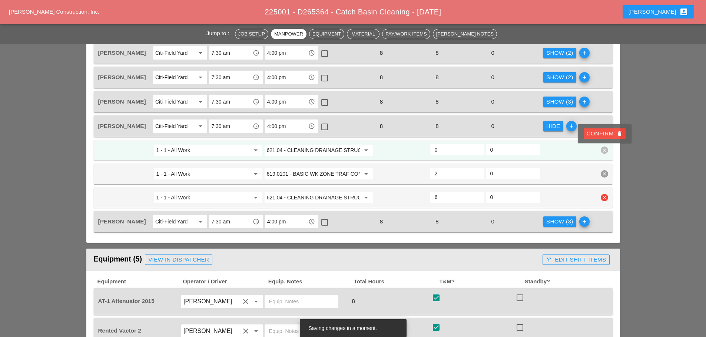
scroll to position [370, 0]
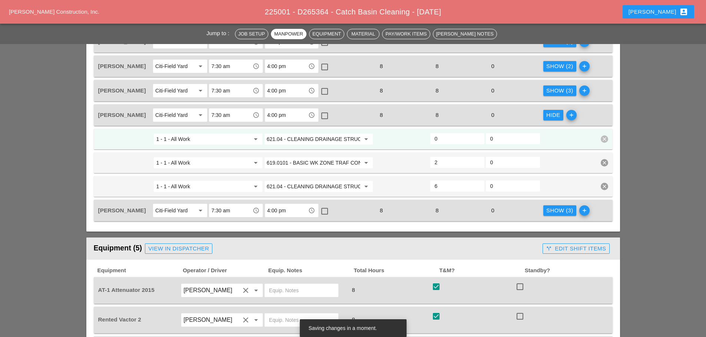
click at [603, 137] on icon "clear" at bounding box center [603, 139] width 7 height 7
click at [598, 120] on div "Confirm delete" at bounding box center [604, 123] width 36 height 9
click at [586, 134] on div at bounding box center [568, 139] width 56 height 13
click at [588, 136] on div at bounding box center [568, 139] width 56 height 13
click at [607, 139] on icon "clear" at bounding box center [603, 139] width 7 height 7
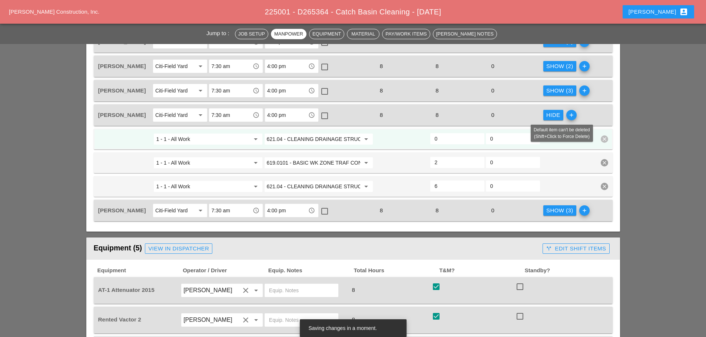
click at [587, 147] on div "1 - 1 - All Work arrow_drop_down 621.04 - CLEANING DRAINAGE STRUCTURES arrow_dr…" at bounding box center [353, 139] width 518 height 21
click at [605, 140] on icon "clear" at bounding box center [603, 139] width 7 height 7
click at [593, 137] on div at bounding box center [568, 139] width 56 height 13
click at [601, 138] on icon "clear" at bounding box center [603, 139] width 7 height 7
click at [604, 140] on icon "clear" at bounding box center [603, 139] width 7 height 7
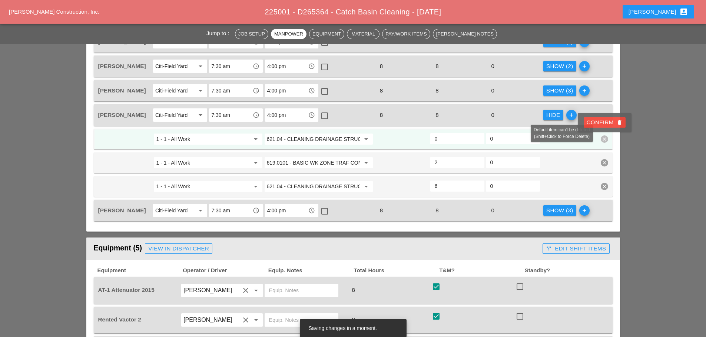
click at [604, 126] on div "Confirm delete" at bounding box center [604, 123] width 36 height 9
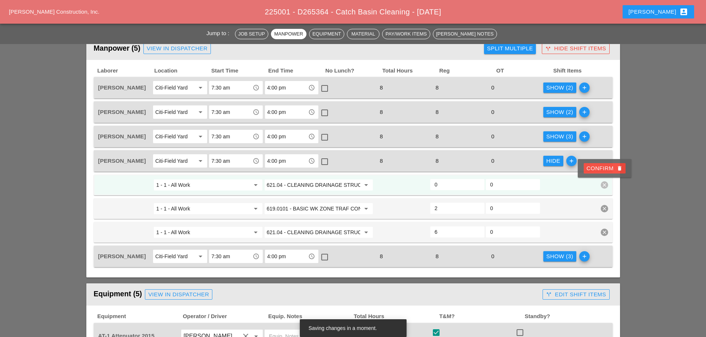
scroll to position [296, 0]
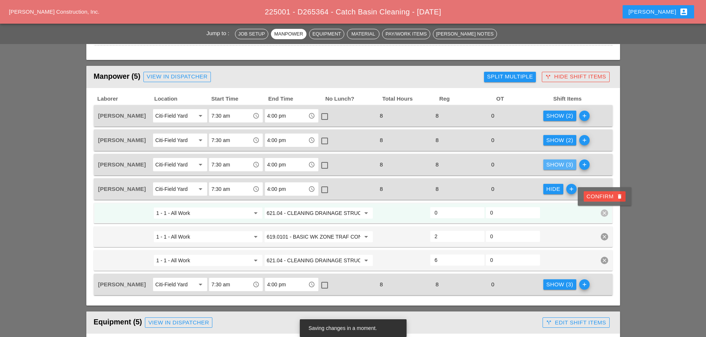
click at [562, 167] on div "Show (3)" at bounding box center [559, 165] width 27 height 9
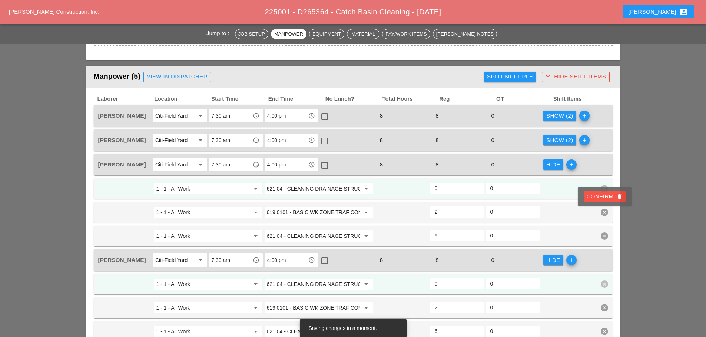
click at [556, 167] on div "Hide" at bounding box center [553, 165] width 14 height 9
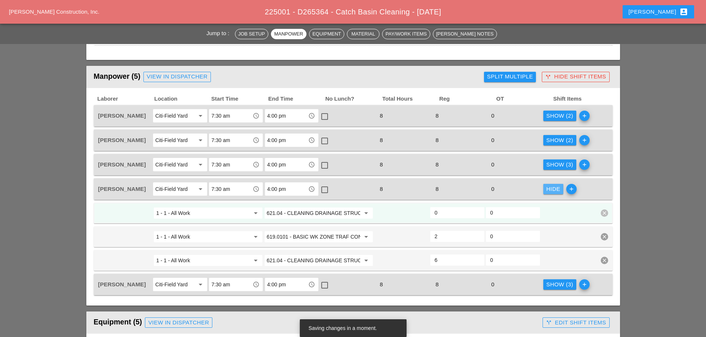
click at [556, 188] on div "Hide" at bounding box center [553, 189] width 14 height 9
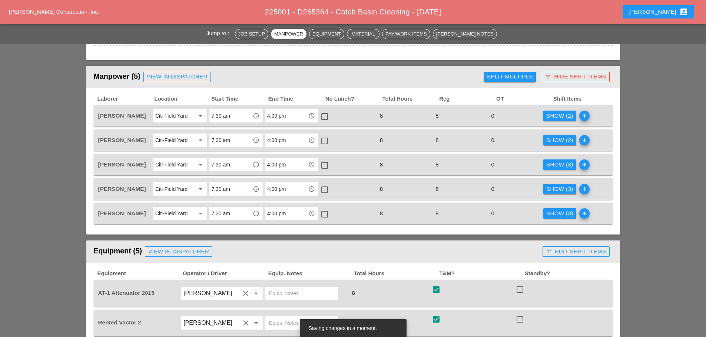
click at [554, 210] on div "Show (3)" at bounding box center [559, 214] width 27 height 9
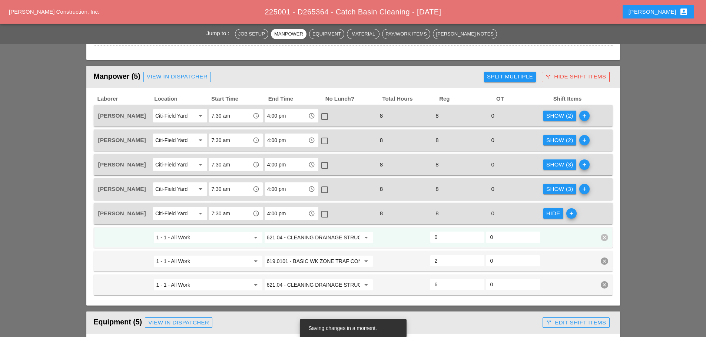
click at [608, 234] on div "1 - 1 - All Work arrow_drop_down 621.04 - CLEANING DRAINAGE STRUCTURES arrow_dr…" at bounding box center [353, 237] width 518 height 21
click at [603, 236] on icon "clear" at bounding box center [603, 237] width 7 height 7
click at [577, 274] on span "1 - 1 - All Work arrow_drop_down 621.04 - CLEANING DRAINAGE STRUCTURES arrow_dr…" at bounding box center [353, 261] width 518 height 68
click at [603, 285] on icon "clear" at bounding box center [603, 284] width 7 height 7
click at [601, 270] on div "Confirm delete" at bounding box center [604, 268] width 36 height 9
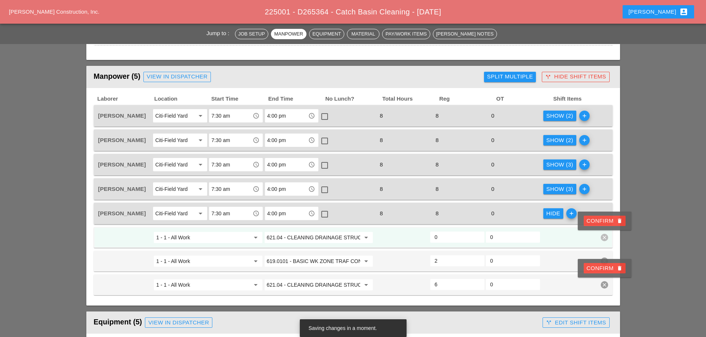
type input "6"
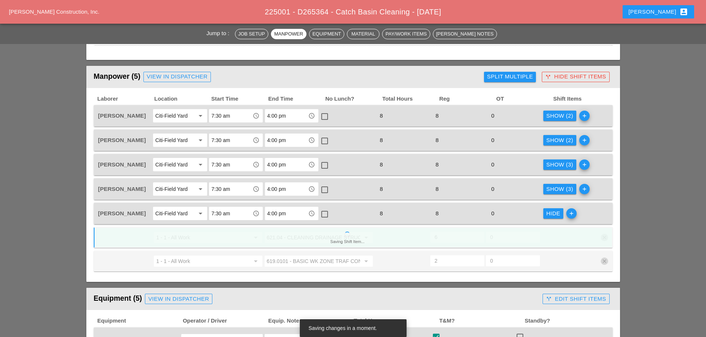
click at [546, 214] on button "Hide" at bounding box center [553, 214] width 20 height 10
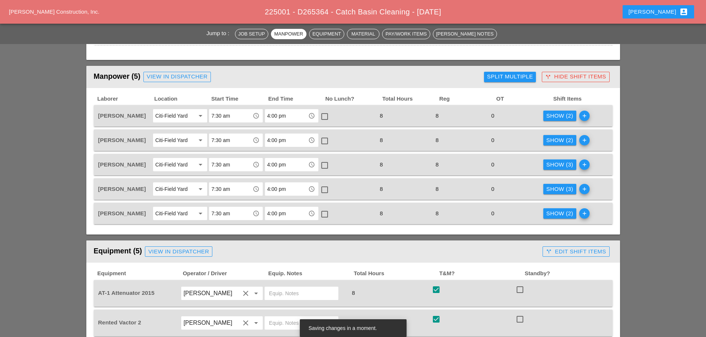
click at [555, 191] on div "Show (3)" at bounding box center [559, 189] width 27 height 9
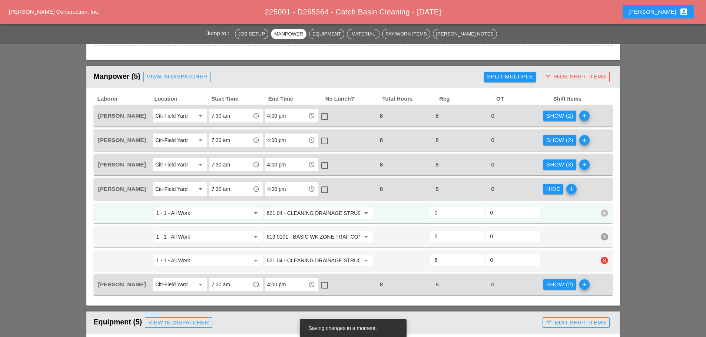
click at [604, 259] on icon "clear" at bounding box center [603, 260] width 7 height 7
click at [586, 240] on div "Confirm delete" at bounding box center [604, 244] width 36 height 9
type input "6"
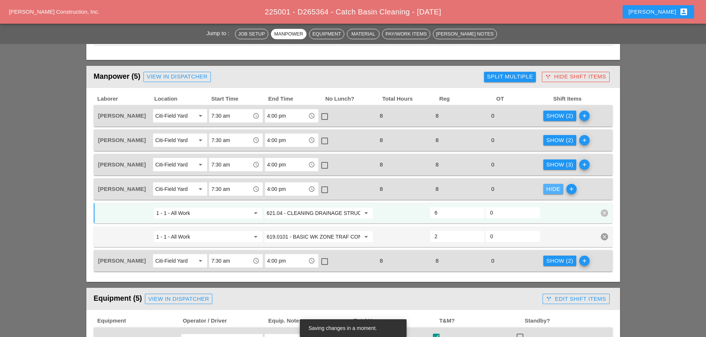
click at [554, 190] on div "Hide" at bounding box center [553, 189] width 14 height 9
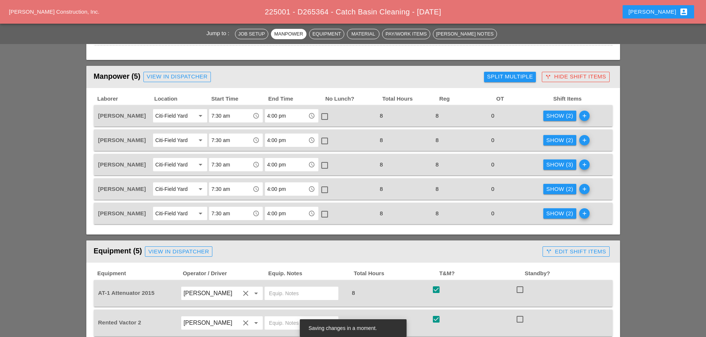
click at [558, 168] on div "Show (3)" at bounding box center [559, 165] width 27 height 9
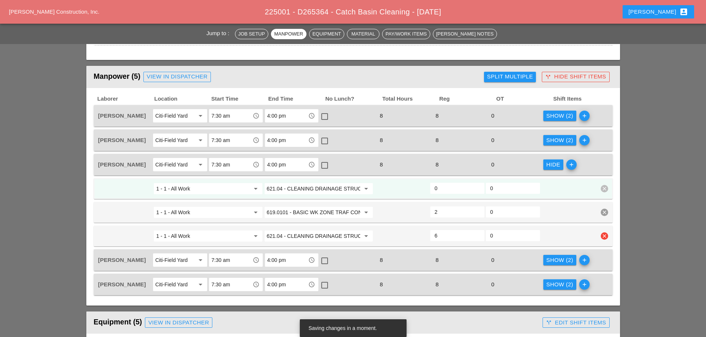
click at [600, 234] on icon "clear" at bounding box center [603, 236] width 7 height 7
click at [600, 219] on div "Confirm delete" at bounding box center [604, 220] width 36 height 9
type input "6"
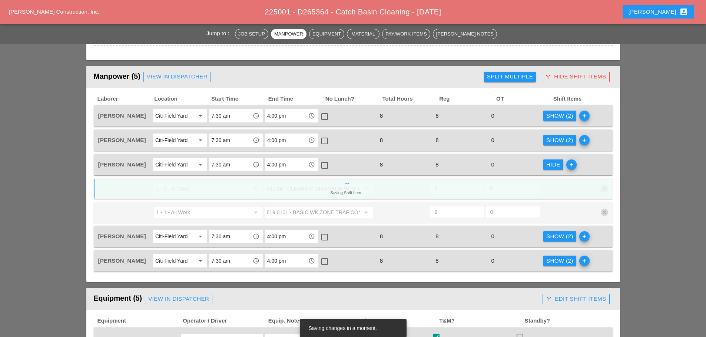
click at [554, 163] on div "Hide" at bounding box center [553, 165] width 14 height 9
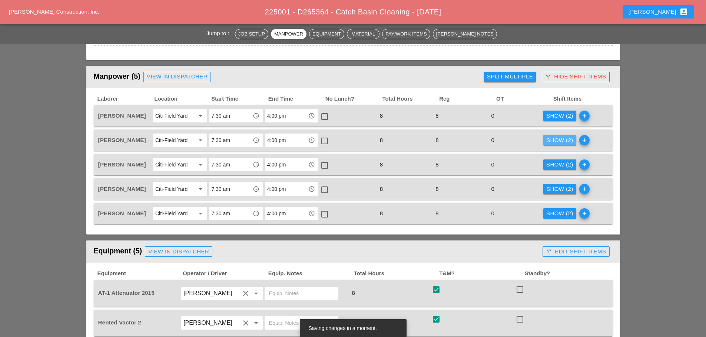
click at [554, 143] on div "Show (2)" at bounding box center [559, 140] width 27 height 9
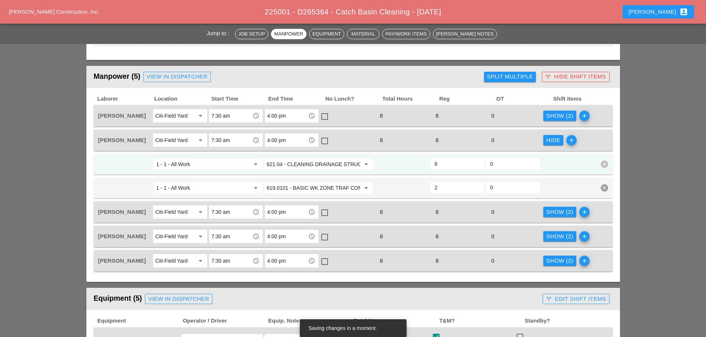
click at [554, 143] on div "Hide" at bounding box center [553, 140] width 14 height 9
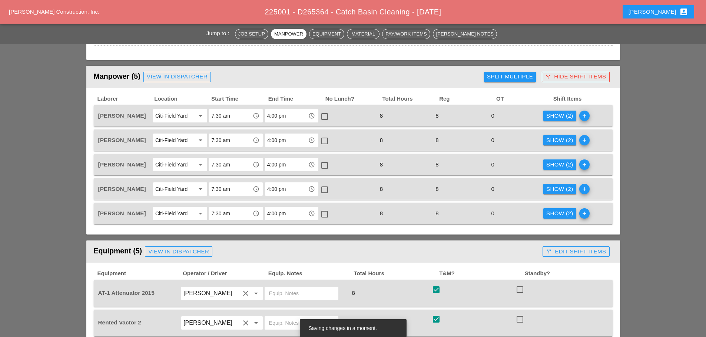
click at [553, 77] on div "call_split Hide Shift Items" at bounding box center [575, 77] width 61 height 9
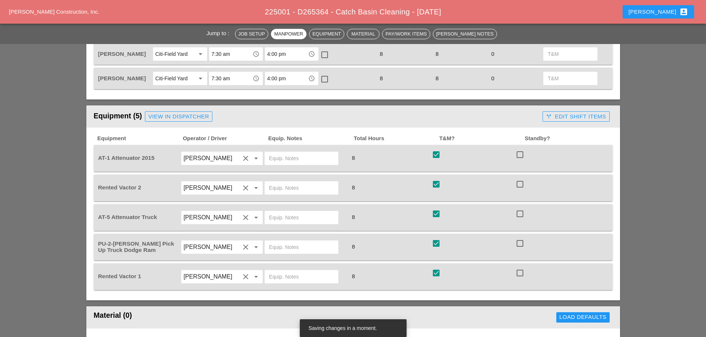
scroll to position [444, 0]
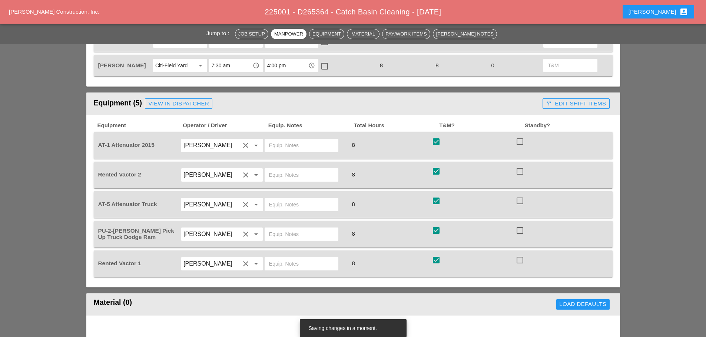
click at [566, 106] on div "call_split Edit Shift Items" at bounding box center [576, 104] width 60 height 9
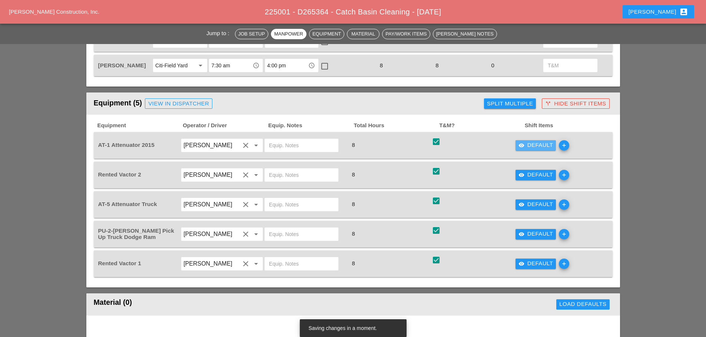
click at [536, 146] on div "visibility Default" at bounding box center [535, 145] width 35 height 9
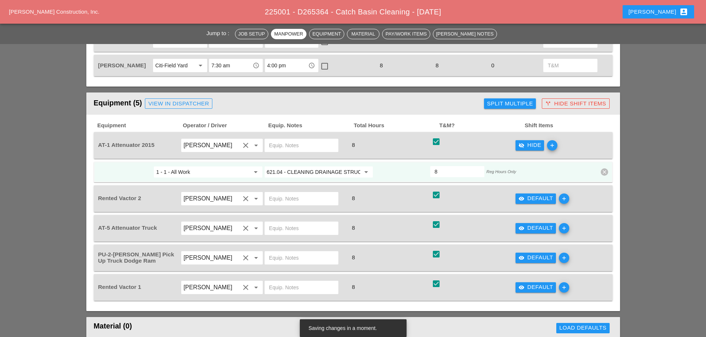
click at [300, 174] on input "621.04 - CLEANING DRAINAGE STRUCTURES" at bounding box center [313, 172] width 93 height 12
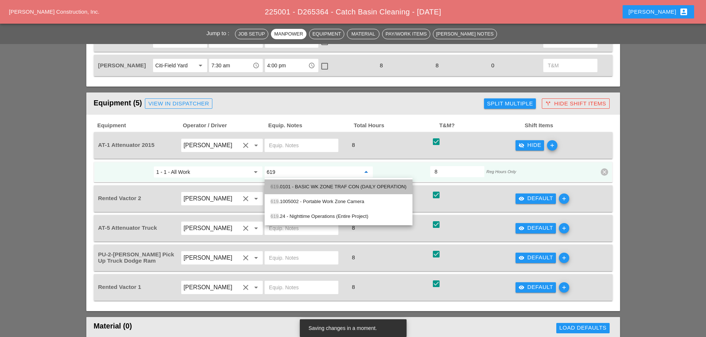
click at [307, 185] on div "619 .0101 - BASIC WK ZONE TRAF CON (DAILY OPERATION)" at bounding box center [338, 187] width 136 height 9
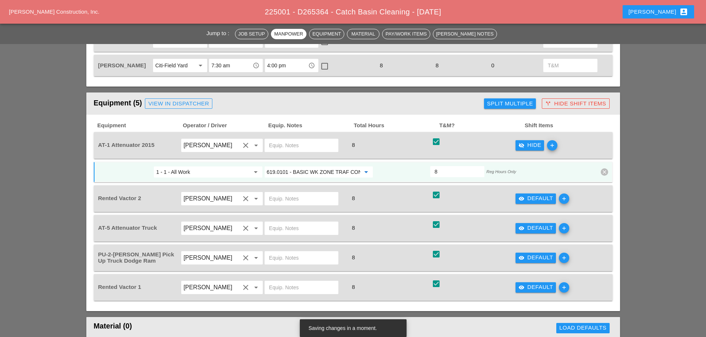
type input "619.0101 - BASIC WK ZONE TRAF CON (DAILY OPERATION)"
click at [532, 149] on div "visibility_off Hide" at bounding box center [529, 145] width 23 height 9
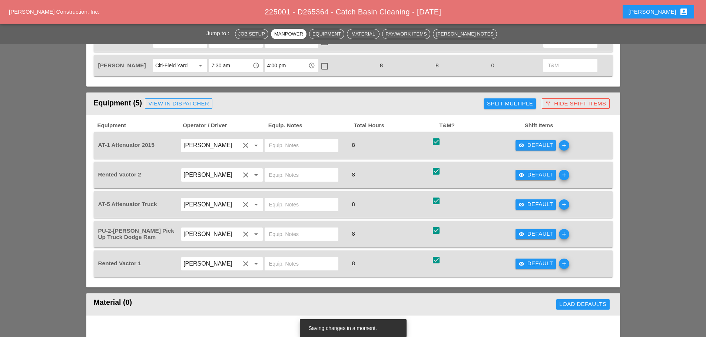
click at [520, 174] on icon "visibility" at bounding box center [521, 175] width 6 height 6
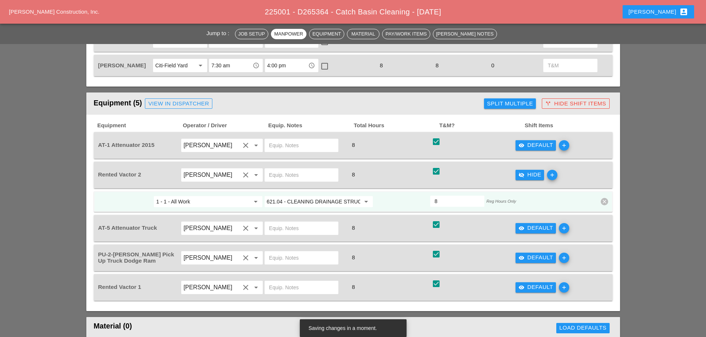
click at [520, 174] on icon "visibility_off" at bounding box center [521, 175] width 6 height 6
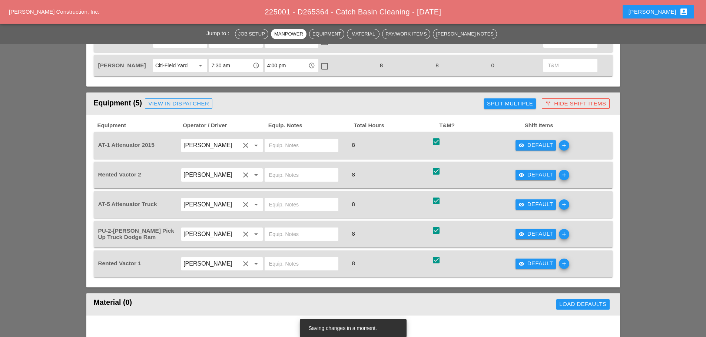
click at [529, 203] on div "visibility Default" at bounding box center [535, 204] width 35 height 9
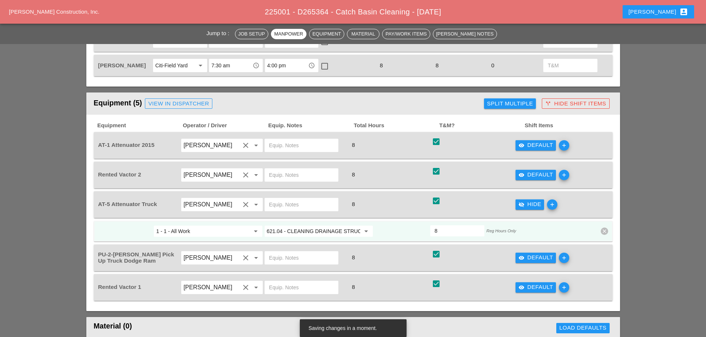
click at [325, 233] on input "621.04 - CLEANING DRAINAGE STRUCTURES" at bounding box center [313, 232] width 93 height 12
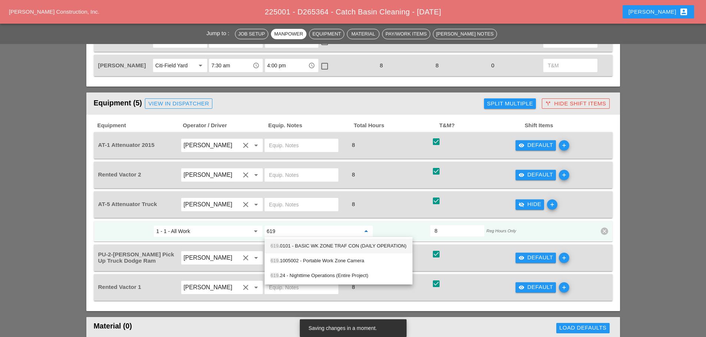
click at [317, 244] on div "619 .0101 - BASIC WK ZONE TRAF CON (DAILY OPERATION)" at bounding box center [338, 246] width 136 height 9
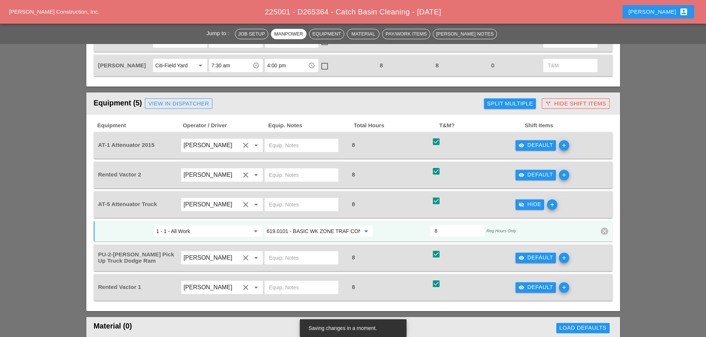
type input "619.0101 - BASIC WK ZONE TRAF CON (DAILY OPERATION)"
click at [552, 233] on div at bounding box center [568, 231] width 56 height 13
click at [529, 204] on div "visibility_off Hide" at bounding box center [529, 204] width 23 height 9
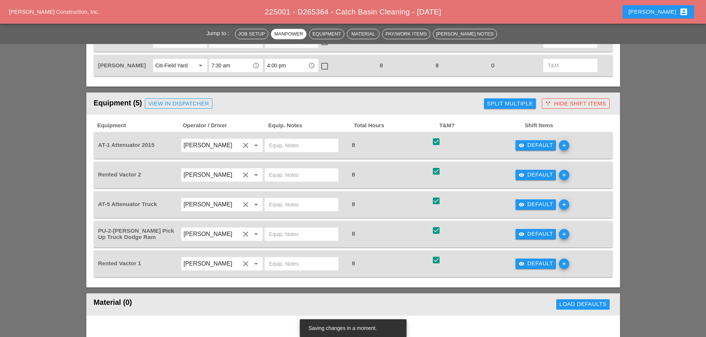
click at [527, 232] on div "visibility Default" at bounding box center [535, 234] width 35 height 9
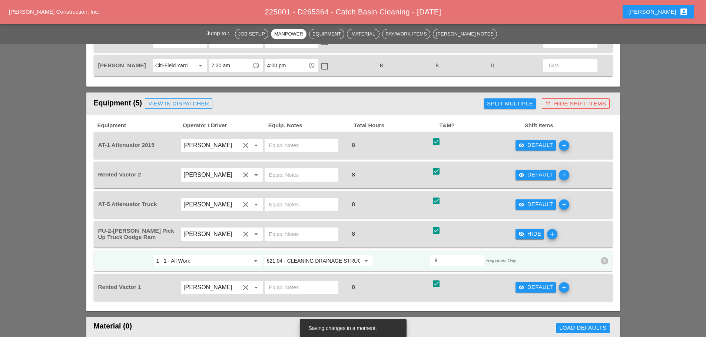
click at [351, 264] on input "621.04 - CLEANING DRAINAGE STRUCTURES" at bounding box center [313, 261] width 93 height 12
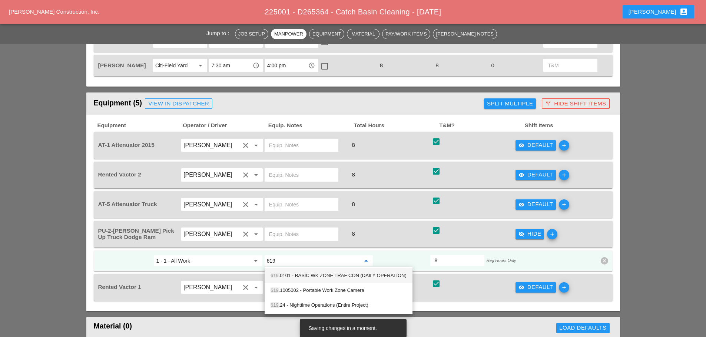
click at [339, 275] on div "619 .0101 - BASIC WK ZONE TRAF CON (DAILY OPERATION)" at bounding box center [338, 275] width 136 height 9
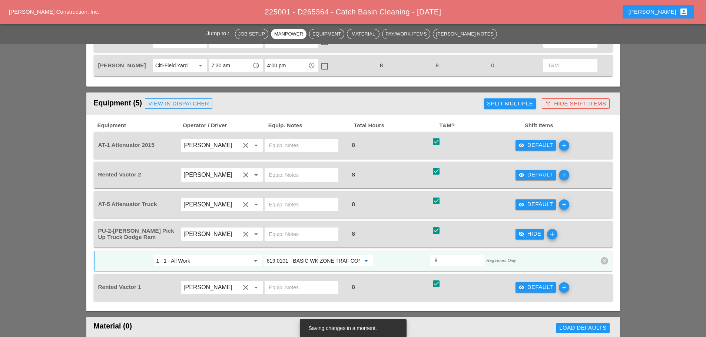
type input "619.0101 - BASIC WK ZONE TRAF CON (DAILY OPERATION)"
click at [542, 261] on div at bounding box center [568, 260] width 56 height 13
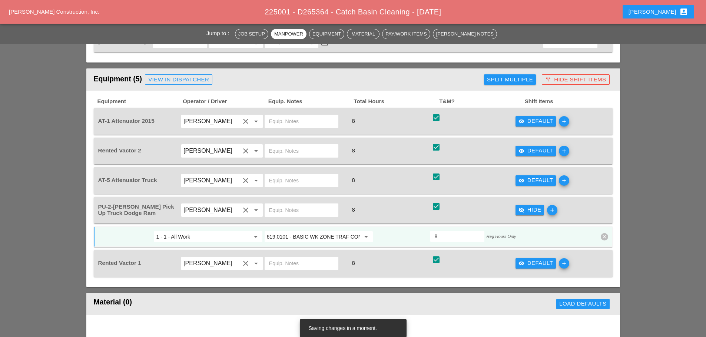
scroll to position [481, 0]
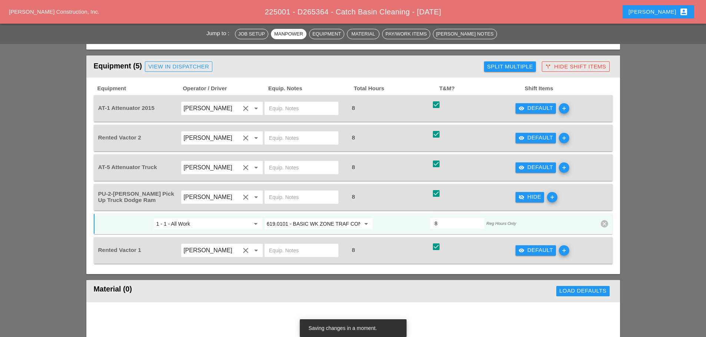
click at [531, 198] on div "visibility_off Hide" at bounding box center [529, 197] width 23 height 9
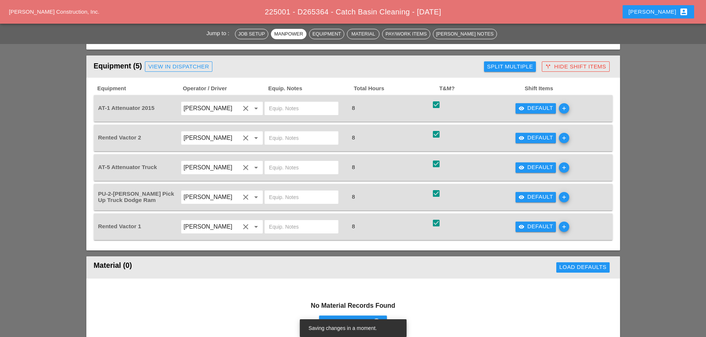
click at [531, 224] on div "visibility Default" at bounding box center [535, 227] width 35 height 9
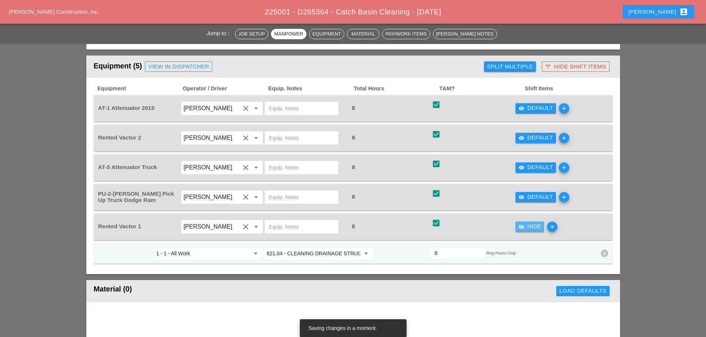
click at [525, 223] on div "visibility_off Hide" at bounding box center [529, 227] width 23 height 9
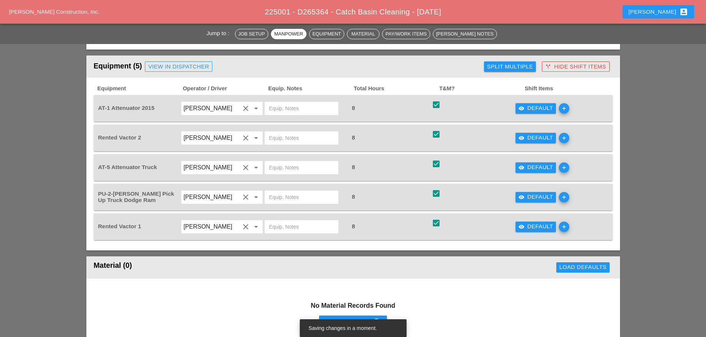
click at [537, 107] on div "visibility Default" at bounding box center [535, 108] width 35 height 9
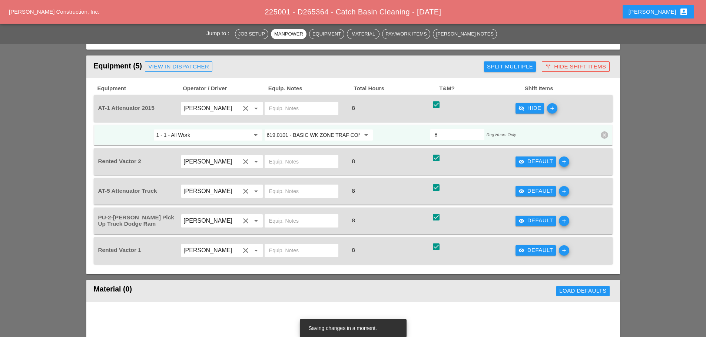
click at [537, 107] on div "visibility_off Hide" at bounding box center [529, 108] width 23 height 9
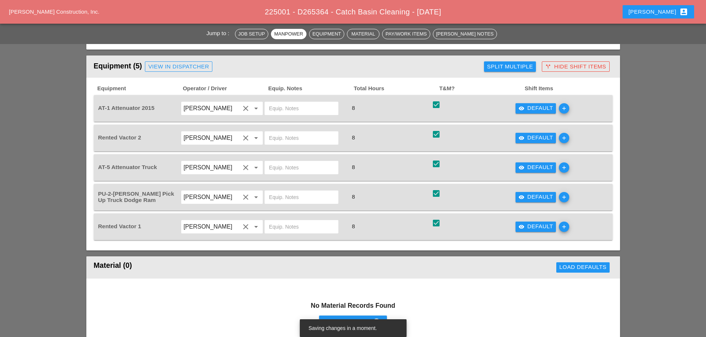
click at [551, 67] on icon "call_split" at bounding box center [548, 67] width 6 height 6
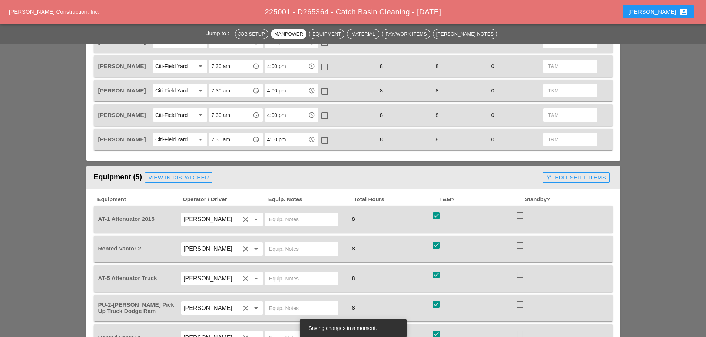
scroll to position [518, 0]
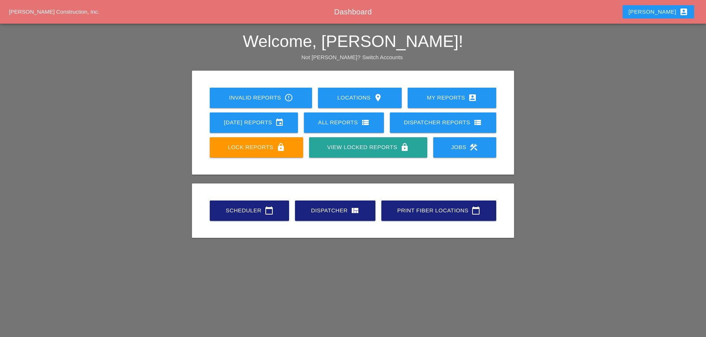
click at [238, 215] on link "Scheduler calendar_today" at bounding box center [249, 211] width 79 height 20
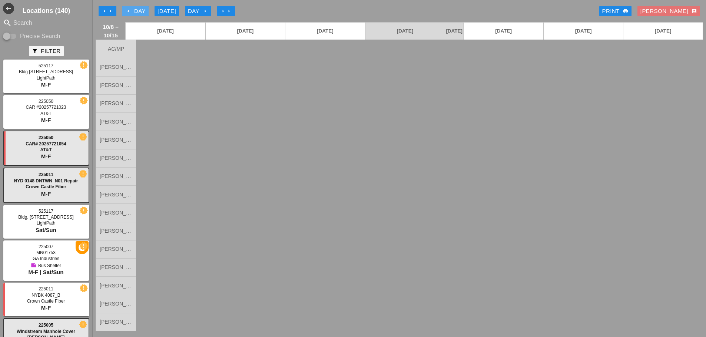
click at [131, 10] on div "arrow_left Day" at bounding box center [135, 11] width 20 height 9
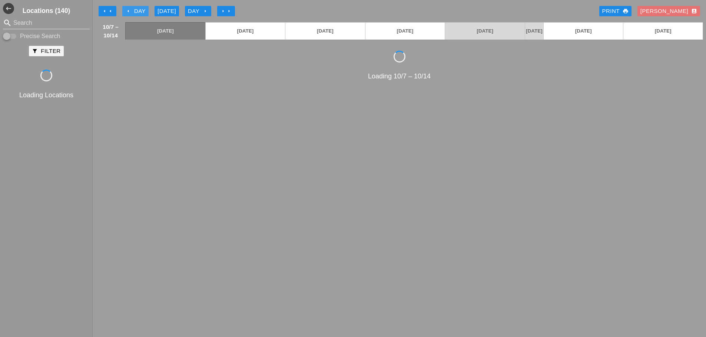
click at [131, 10] on div "arrow_left Day" at bounding box center [135, 11] width 20 height 9
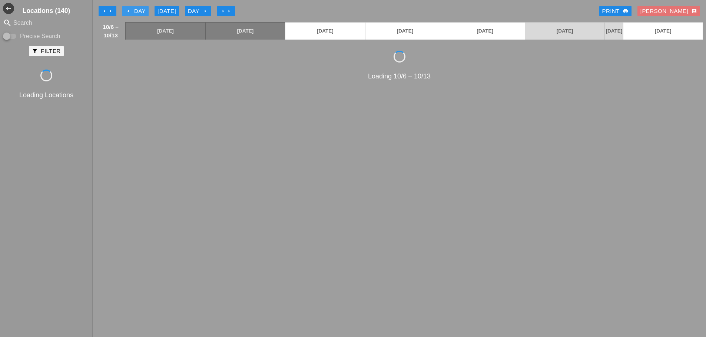
click at [131, 10] on div "arrow_left Day" at bounding box center [135, 11] width 20 height 9
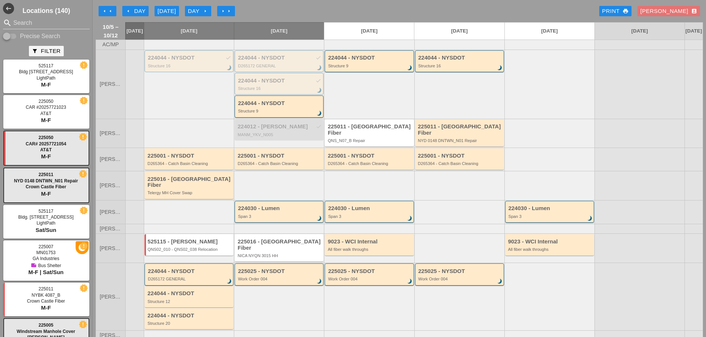
click at [129, 10] on icon "arrow_left" at bounding box center [128, 11] width 6 height 6
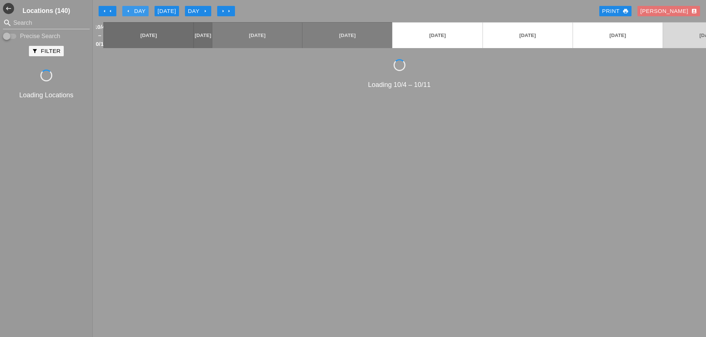
click at [129, 10] on icon "arrow_left" at bounding box center [128, 11] width 6 height 6
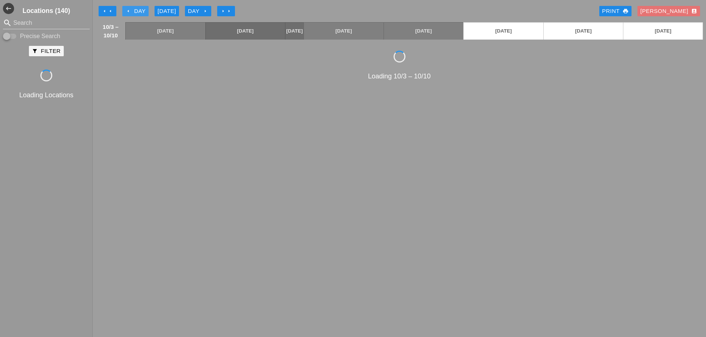
click at [129, 10] on icon "arrow_left" at bounding box center [128, 11] width 6 height 6
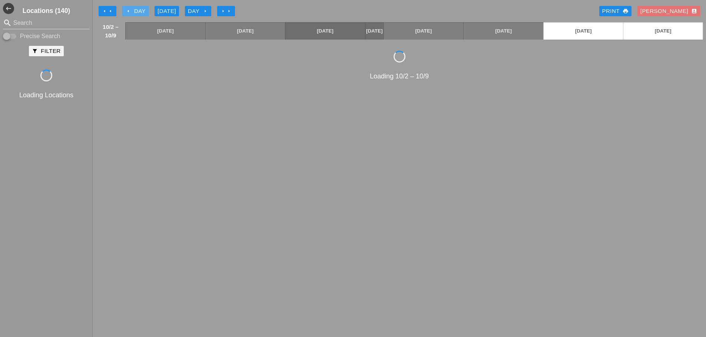
click at [129, 10] on icon "arrow_left" at bounding box center [128, 11] width 6 height 6
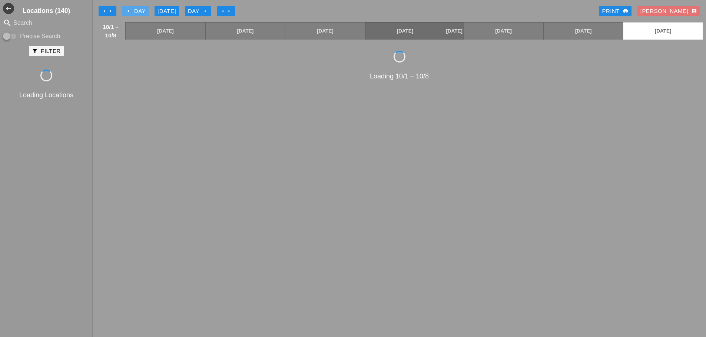
click at [129, 10] on icon "arrow_left" at bounding box center [128, 11] width 6 height 6
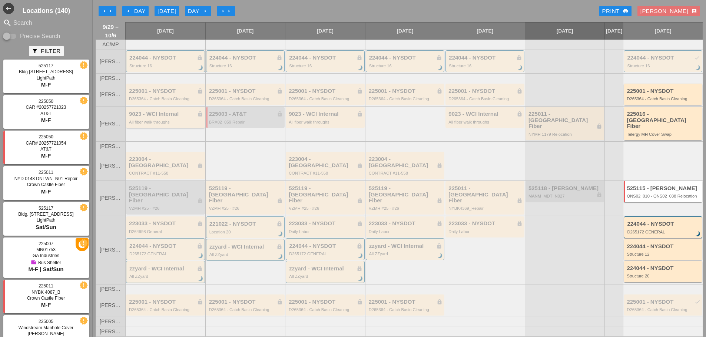
click at [161, 91] on div "225001 - NYSDOT lock D265364 - Catch Basin Cleaning" at bounding box center [165, 94] width 79 height 21
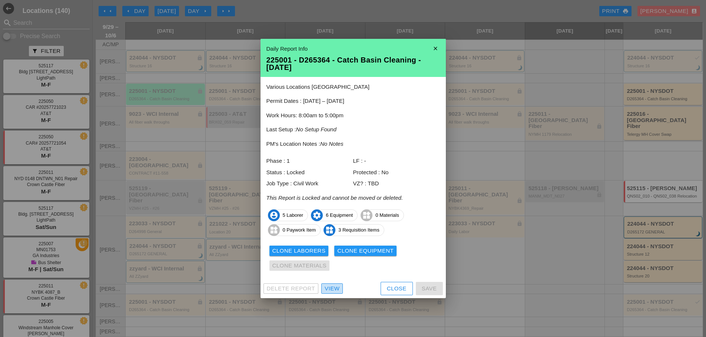
click at [330, 286] on div "View" at bounding box center [331, 289] width 15 height 9
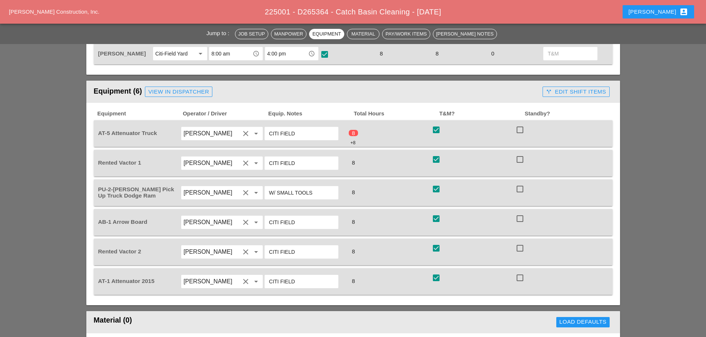
scroll to position [444, 0]
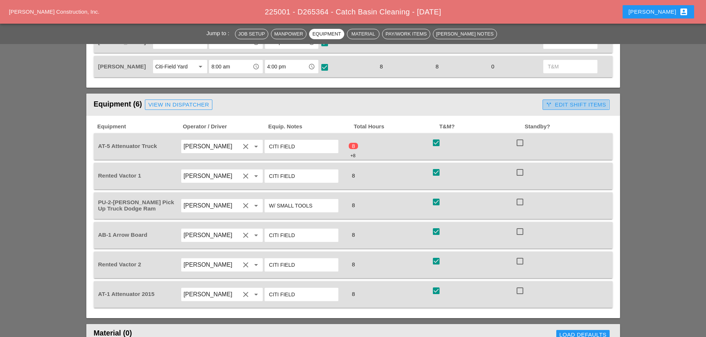
click at [551, 106] on icon "call_split" at bounding box center [549, 105] width 6 height 6
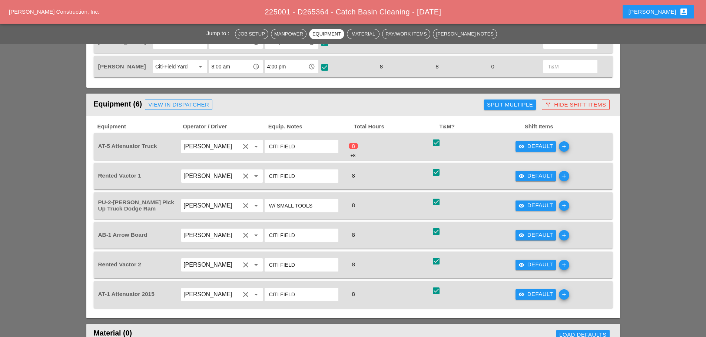
click at [535, 146] on div "visibility Default" at bounding box center [535, 146] width 35 height 9
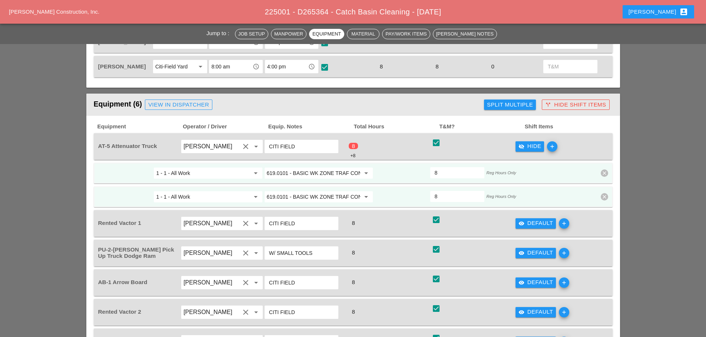
click at [535, 146] on div "visibility_off Hide" at bounding box center [529, 146] width 23 height 9
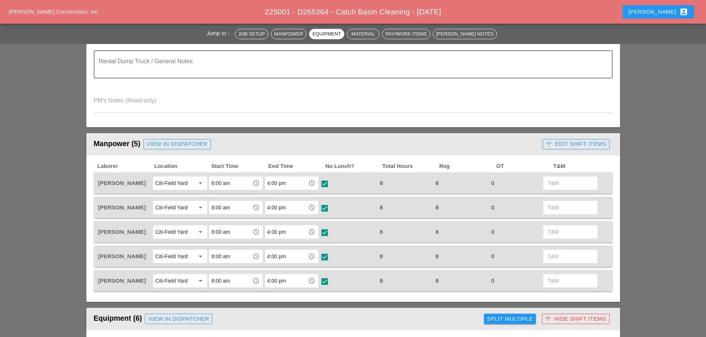
scroll to position [222, 0]
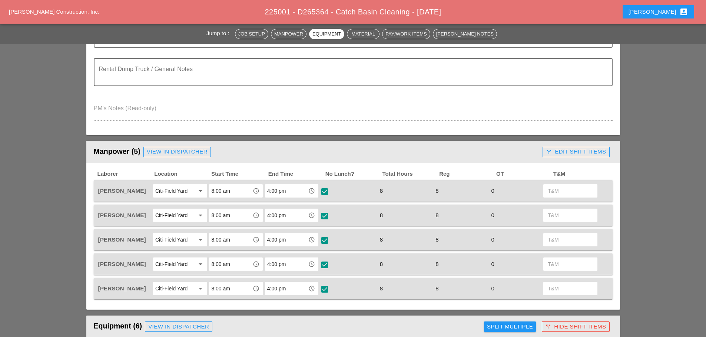
click at [568, 152] on div "call_split Edit Shift Items" at bounding box center [576, 152] width 60 height 9
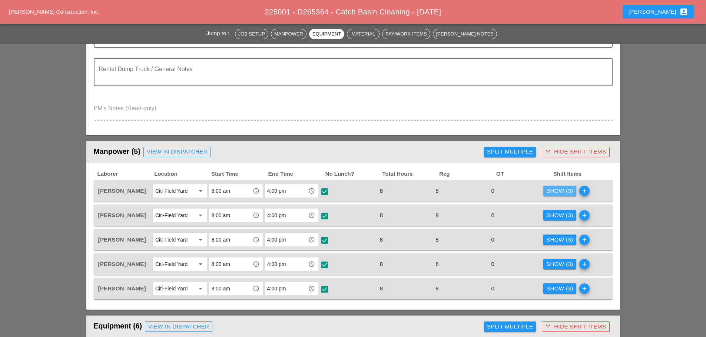
click at [554, 190] on div "Show (3)" at bounding box center [559, 191] width 27 height 9
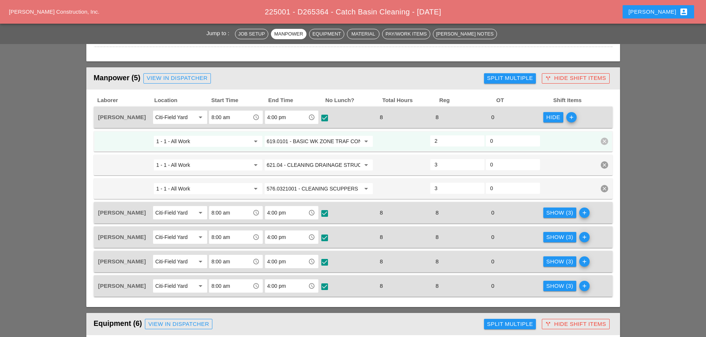
scroll to position [296, 0]
click at [553, 114] on div "Hide" at bounding box center [553, 117] width 14 height 9
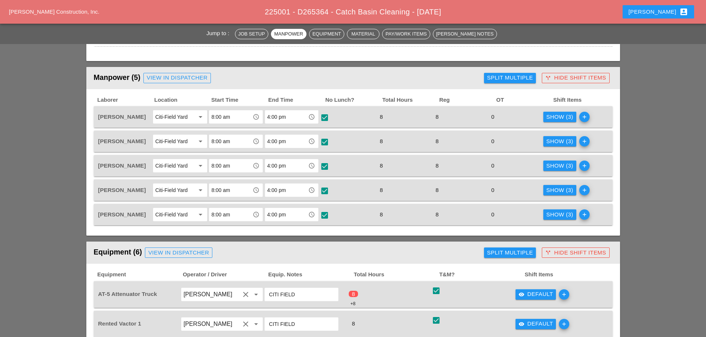
scroll to position [407, 0]
